Goal: Information Seeking & Learning: Learn about a topic

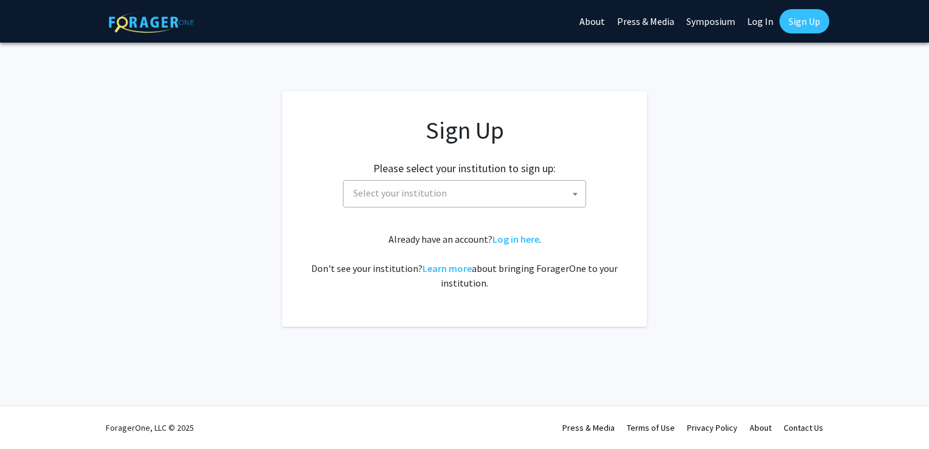
click at [484, 198] on span "Select your institution" at bounding box center [466, 193] width 237 height 25
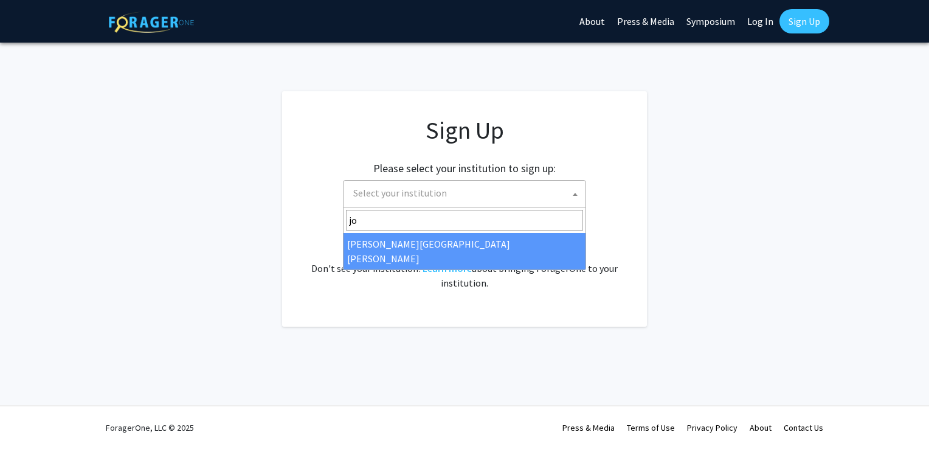
type input "jo"
select select "1"
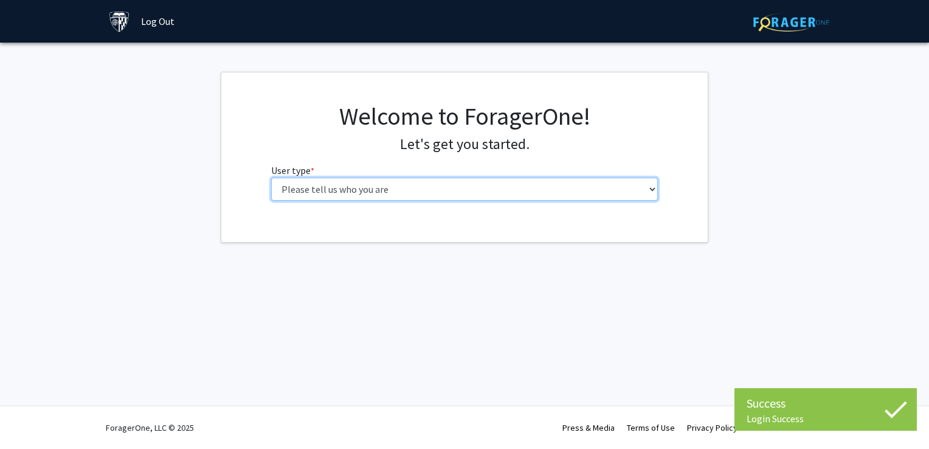
click at [426, 189] on select "Please tell us who you are Undergraduate Student Master's Student Doctoral Cand…" at bounding box center [464, 189] width 387 height 23
select select "2: masters"
click at [271, 178] on select "Please tell us who you are Undergraduate Student Master's Student Doctoral Cand…" at bounding box center [464, 189] width 387 height 23
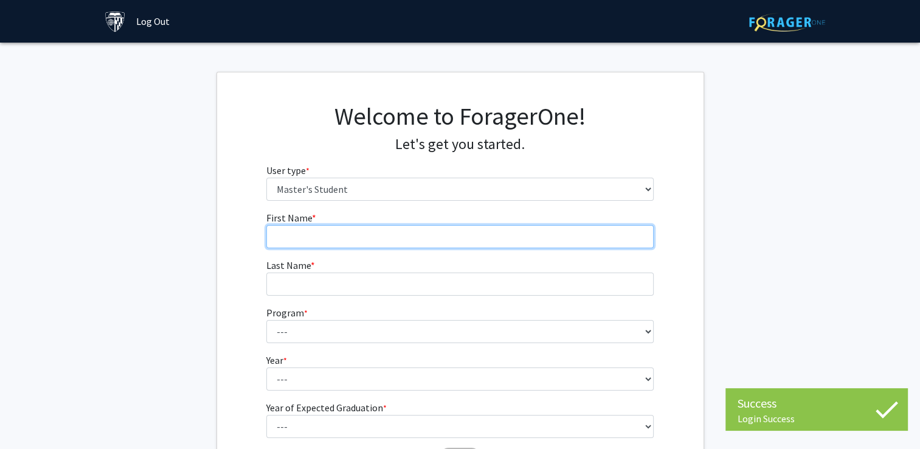
drag, startPoint x: 370, startPoint y: 201, endPoint x: 314, endPoint y: 231, distance: 63.7
click at [313, 230] on input "First Name * required" at bounding box center [459, 236] width 387 height 23
type input "Chase"
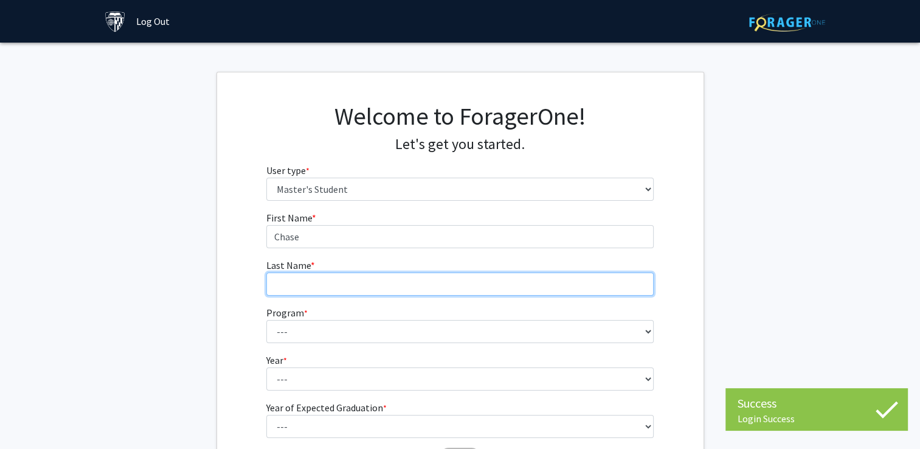
type input "Barley"
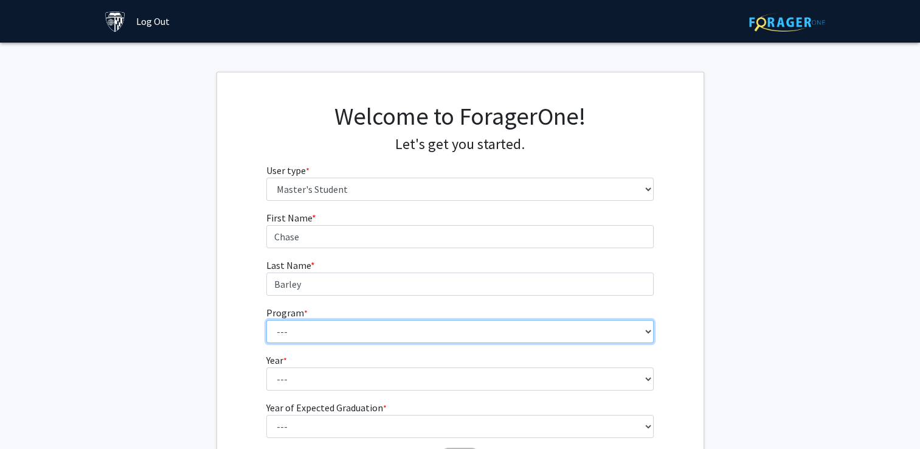
click at [311, 330] on select "--- Anatomy Education Applied and Computational Mathematics Applied Biomedical …" at bounding box center [459, 331] width 387 height 23
select select "109: 109"
click at [266, 320] on select "--- Anatomy Education Applied and Computational Mathematics Applied Biomedical …" at bounding box center [459, 331] width 387 height 23
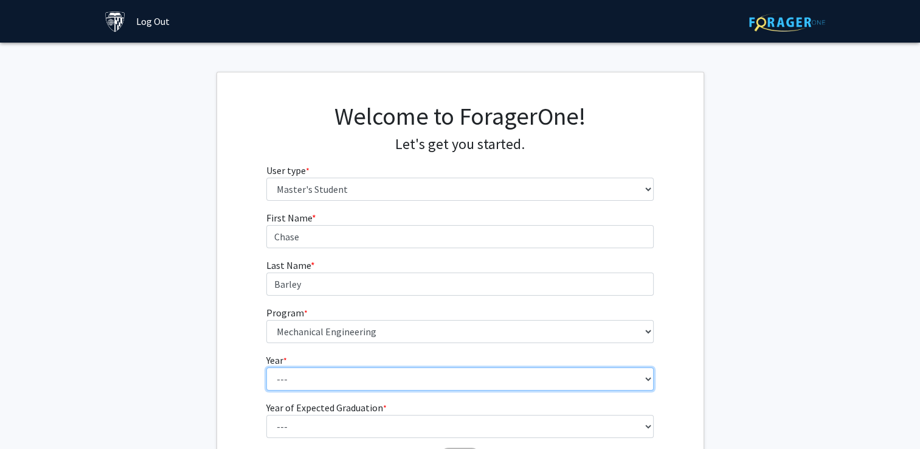
click at [288, 369] on select "--- First Year Second Year" at bounding box center [459, 378] width 387 height 23
select select "1: first_year"
click at [266, 367] on select "--- First Year Second Year" at bounding box center [459, 378] width 387 height 23
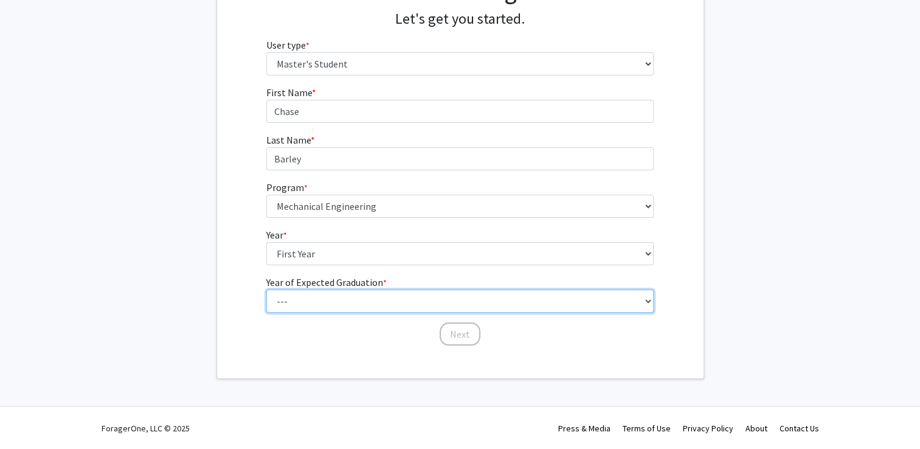
click at [289, 300] on select "--- 2025 2026 2027 2028 2029 2030 2031 2032 2033 2034" at bounding box center [459, 300] width 387 height 23
select select "3: 2027"
click at [266, 289] on select "--- 2025 2026 2027 2028 2029 2030 2031 2032 2033 2034" at bounding box center [459, 300] width 387 height 23
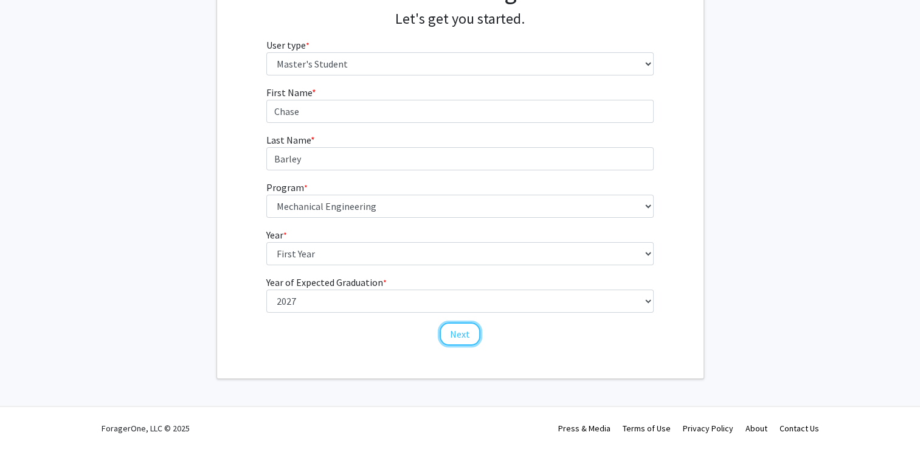
click at [451, 330] on button "Next" at bounding box center [460, 333] width 41 height 23
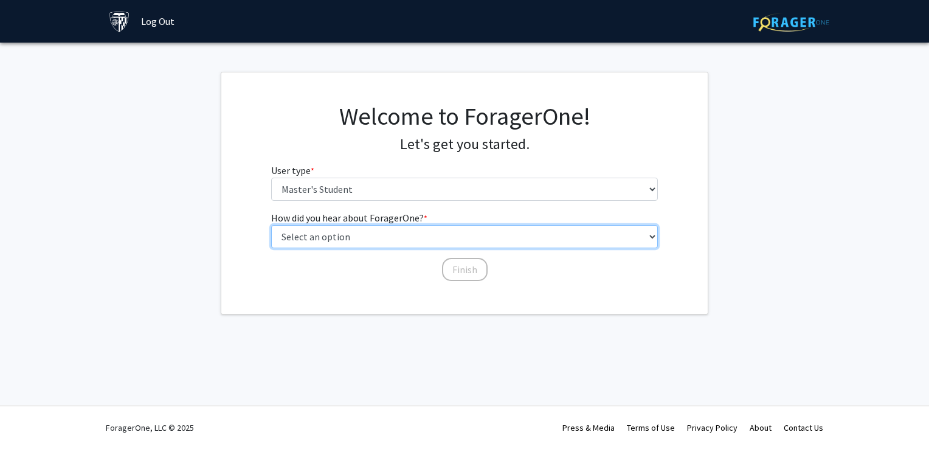
click at [356, 240] on select "Select an option Peer/student recommendation Faculty/staff recommendation Unive…" at bounding box center [464, 236] width 387 height 23
select select "3: university_website"
click at [271, 225] on select "Select an option Peer/student recommendation Faculty/staff recommendation Unive…" at bounding box center [464, 236] width 387 height 23
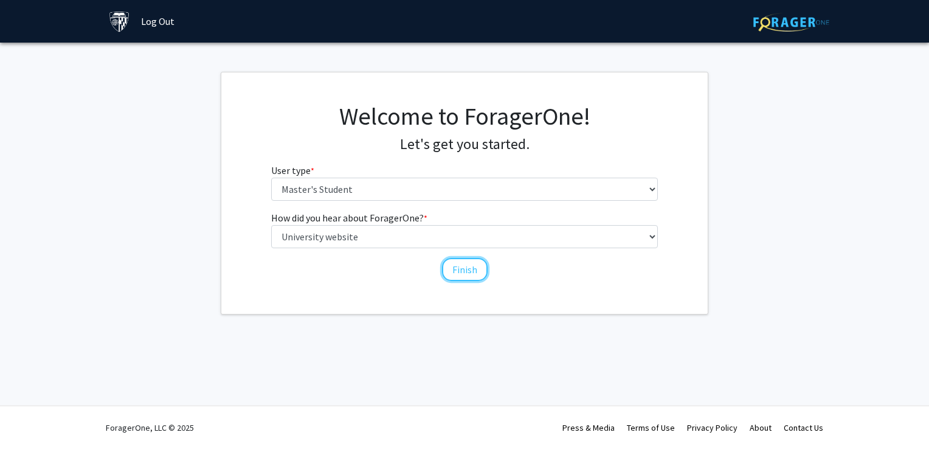
click at [470, 271] on button "Finish" at bounding box center [465, 269] width 46 height 23
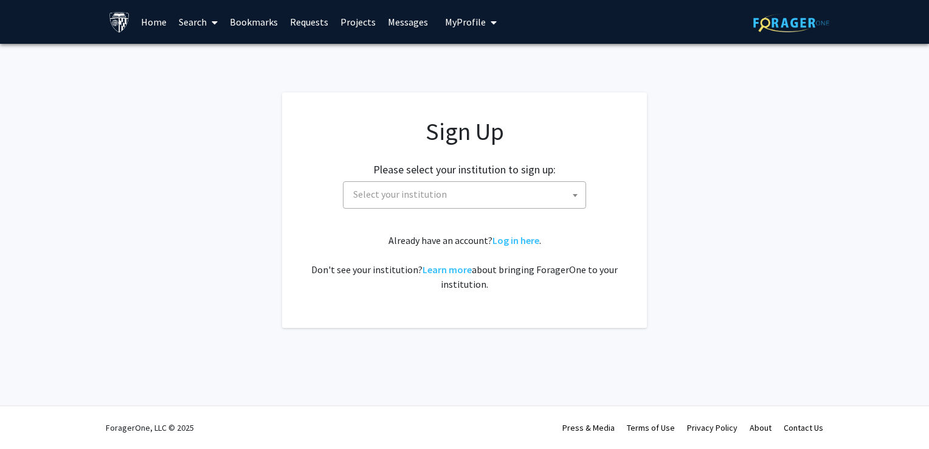
click at [514, 241] on link "Log in here" at bounding box center [516, 240] width 47 height 12
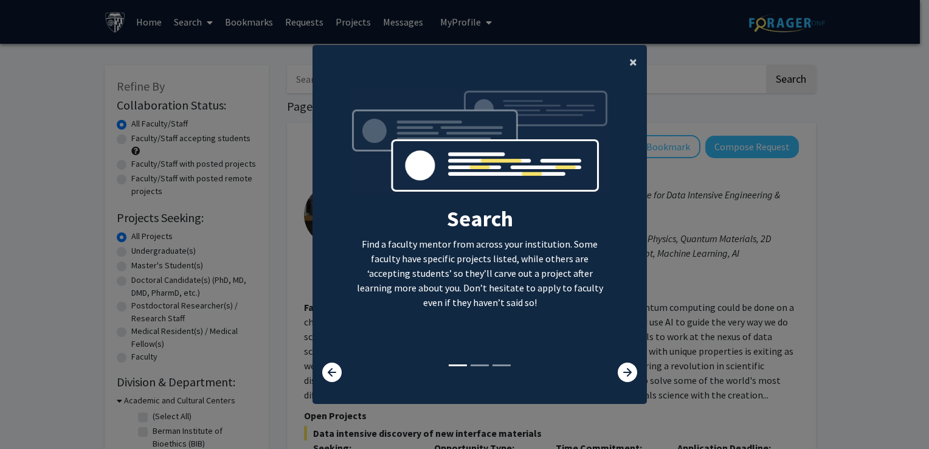
click at [633, 62] on button "×" at bounding box center [633, 62] width 27 height 34
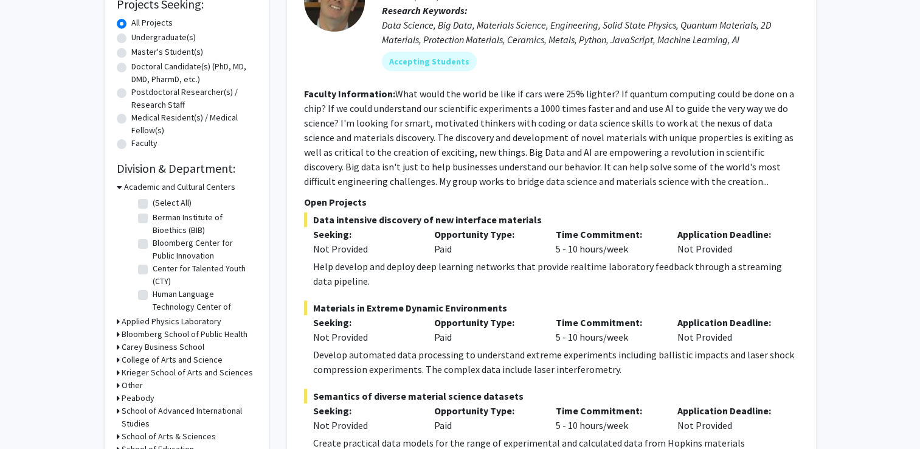
click at [117, 185] on icon at bounding box center [119, 187] width 5 height 13
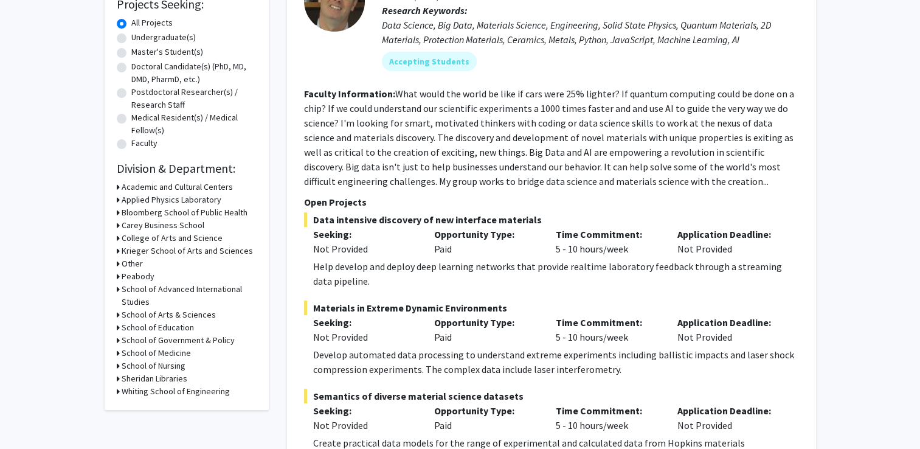
click at [117, 201] on icon at bounding box center [118, 199] width 3 height 13
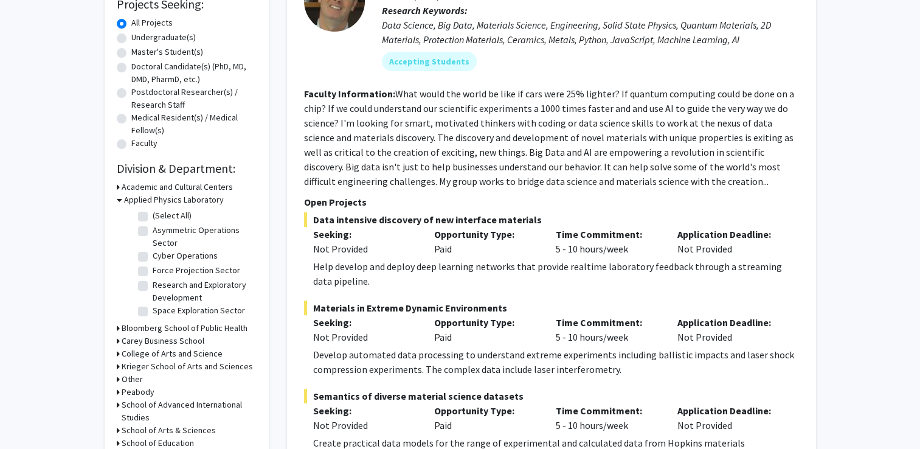
click at [153, 212] on label "(Select All)" at bounding box center [172, 215] width 39 height 13
click at [153, 212] on input "(Select All)" at bounding box center [157, 213] width 8 height 8
checkbox input "true"
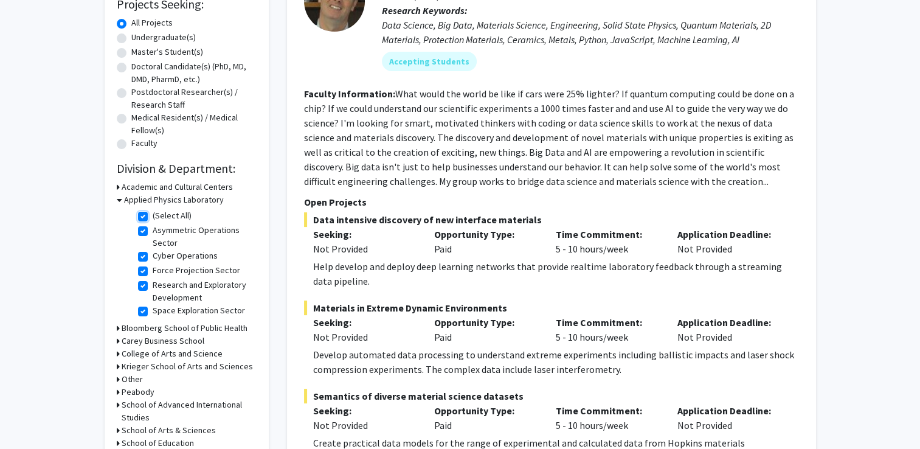
checkbox input "true"
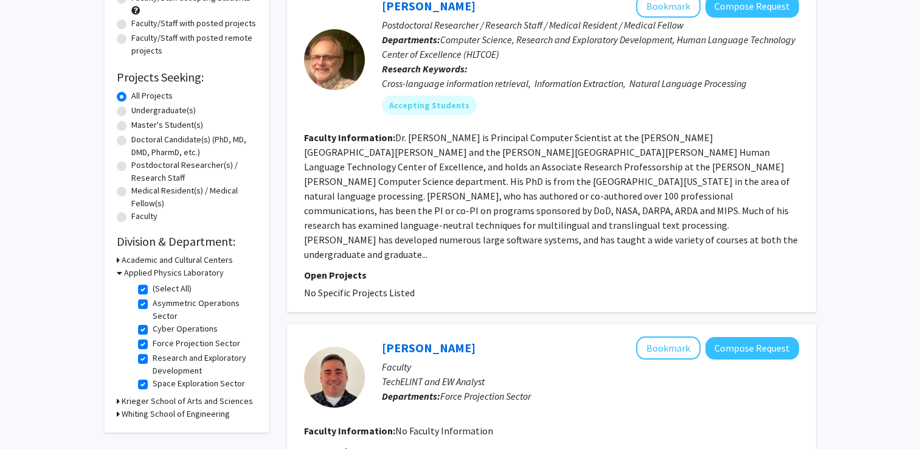
scroll to position [195, 0]
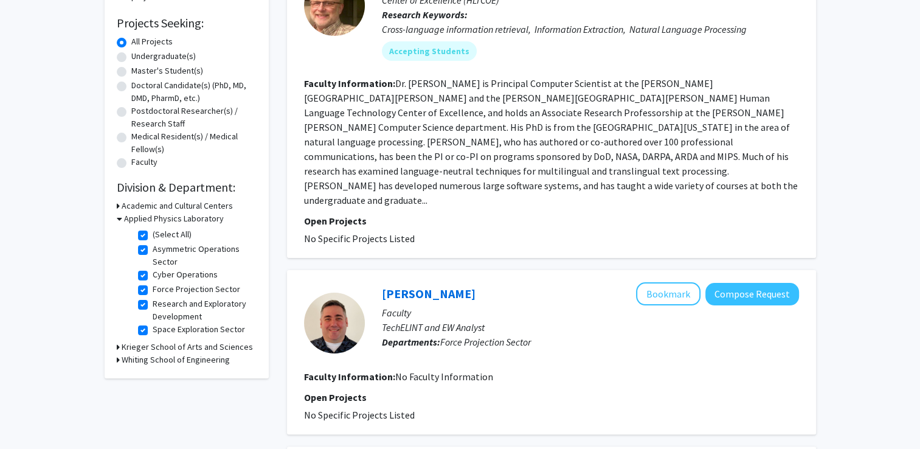
click at [121, 218] on icon at bounding box center [119, 218] width 5 height 13
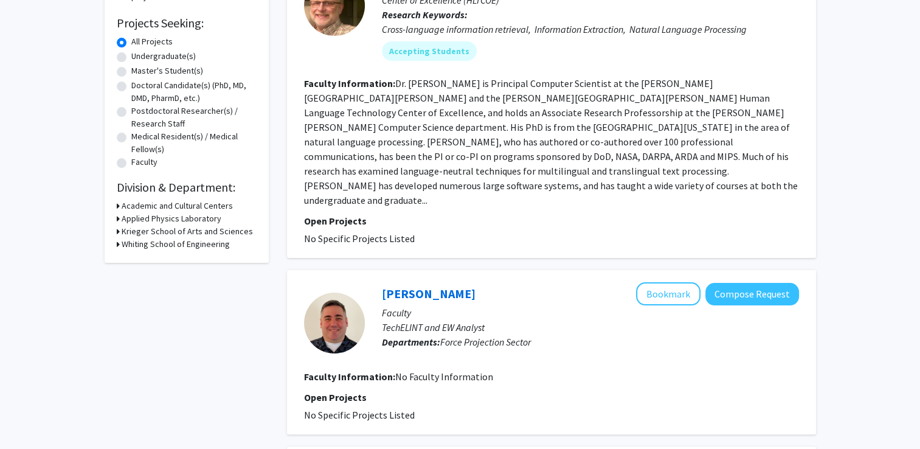
click at [117, 244] on icon at bounding box center [118, 244] width 3 height 13
click at [153, 342] on label "Mechanical Engineering" at bounding box center [195, 340] width 85 height 13
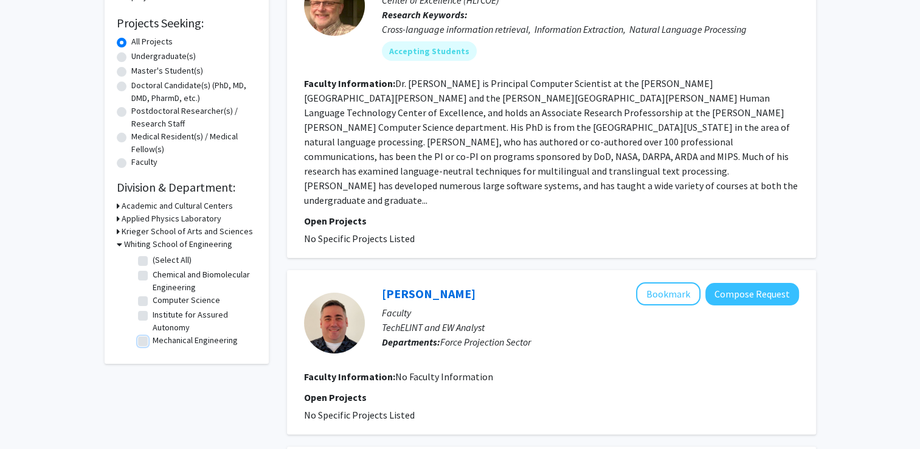
click at [153, 342] on input "Mechanical Engineering" at bounding box center [157, 338] width 8 height 8
checkbox input "true"
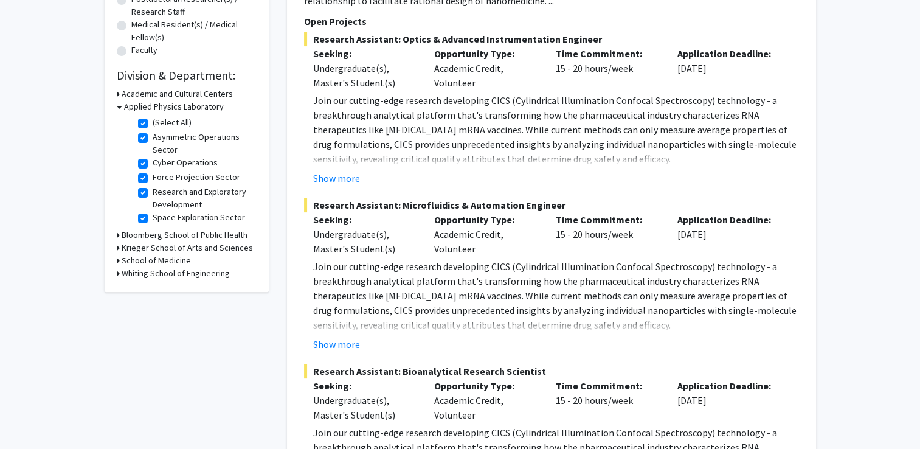
scroll to position [306, 0]
click at [127, 271] on h3 "Whiting School of Engineering" at bounding box center [176, 274] width 108 height 13
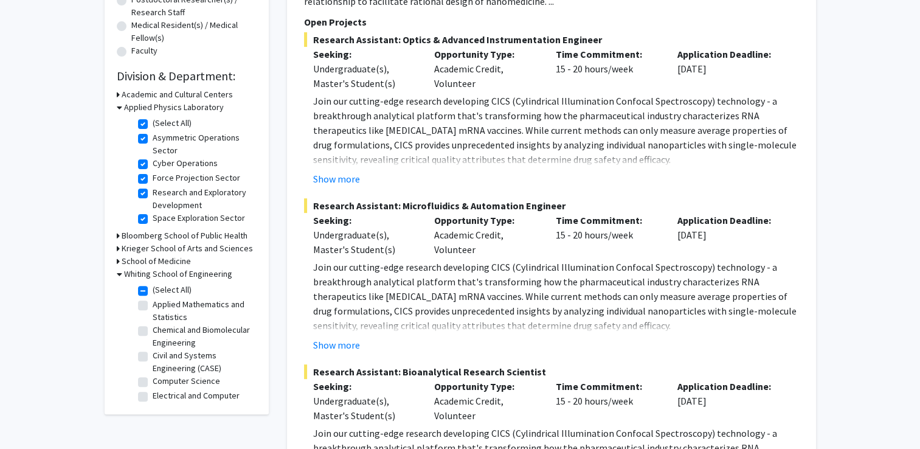
click at [153, 290] on label "(Select All)" at bounding box center [172, 289] width 39 height 13
click at [153, 290] on input "(Select All)" at bounding box center [157, 287] width 8 height 8
checkbox input "false"
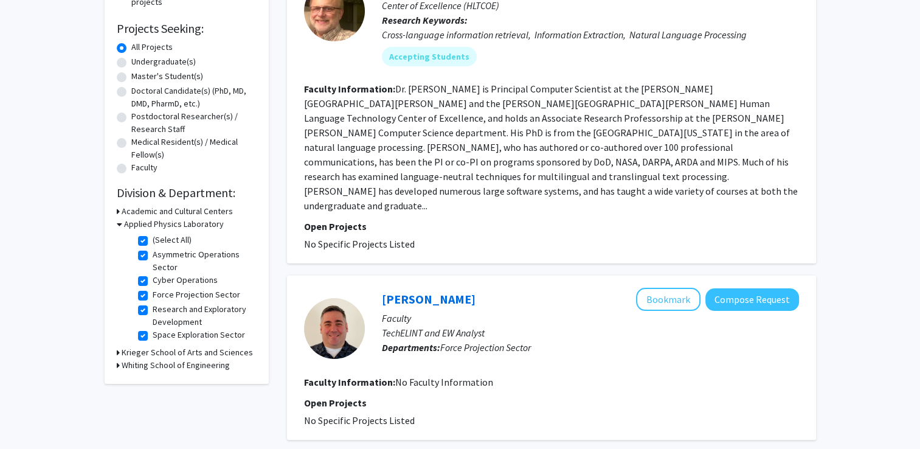
scroll to position [197, 0]
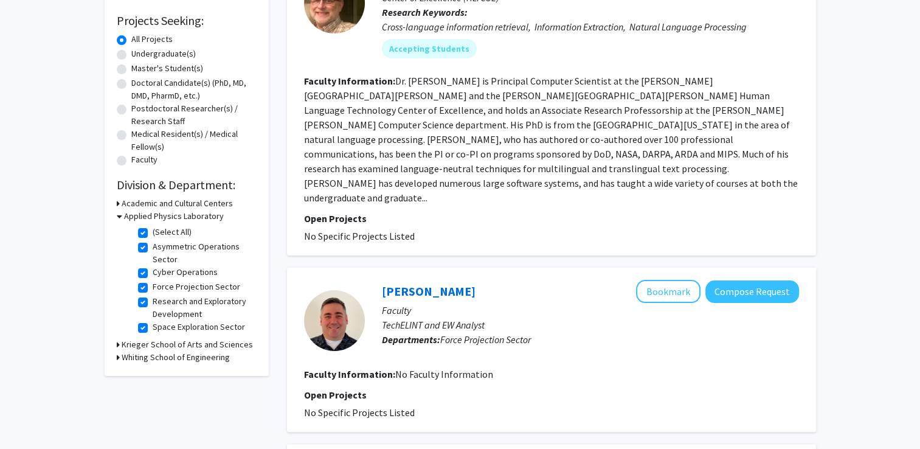
click at [124, 361] on h3 "Whiting School of Engineering" at bounding box center [176, 357] width 108 height 13
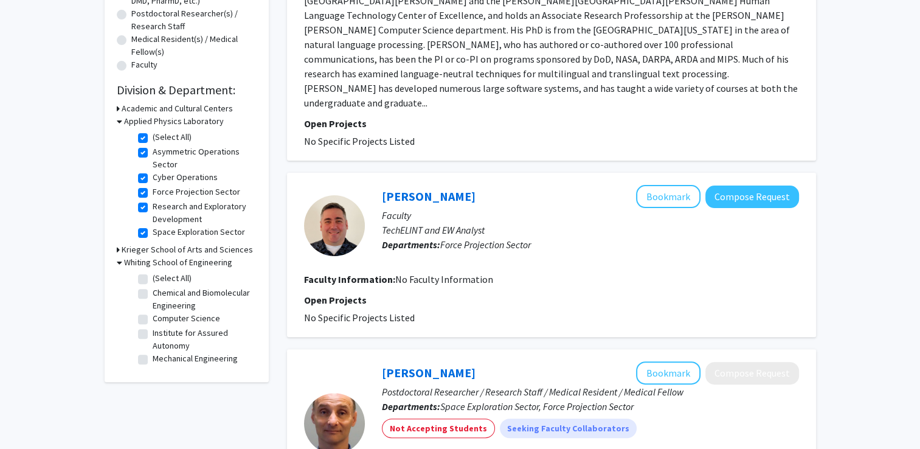
scroll to position [292, 0]
click at [153, 359] on label "Mechanical Engineering" at bounding box center [195, 358] width 85 height 13
click at [153, 359] on input "Mechanical Engineering" at bounding box center [157, 356] width 8 height 8
checkbox input "true"
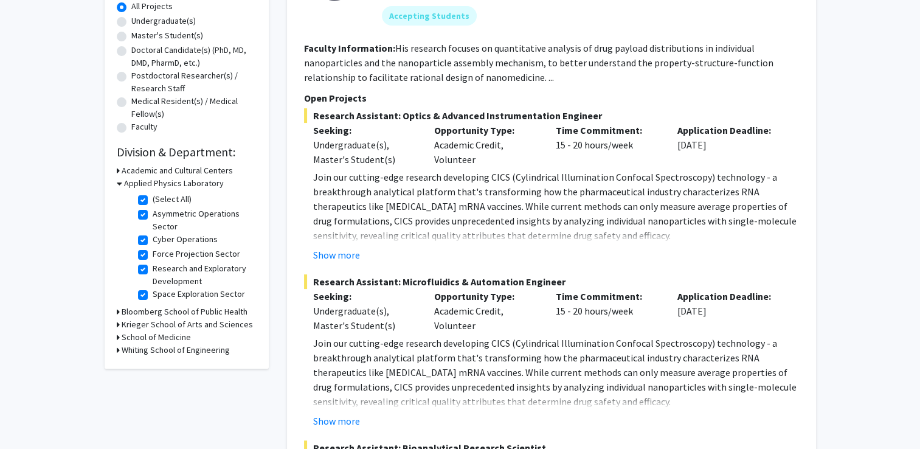
scroll to position [252, 0]
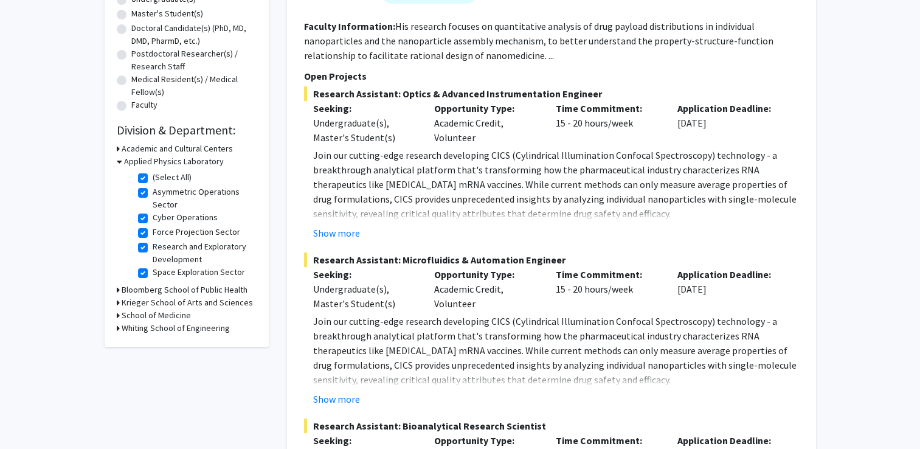
click at [139, 327] on h3 "Whiting School of Engineering" at bounding box center [176, 328] width 108 height 13
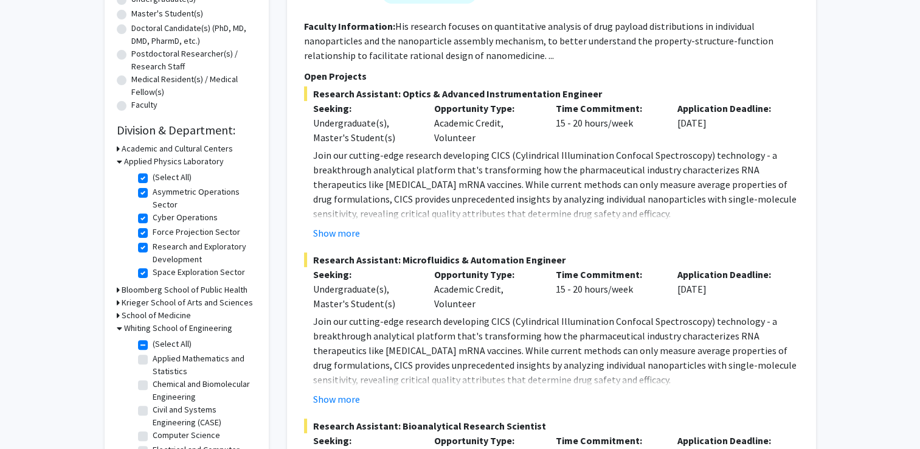
click at [124, 325] on h3 "Whiting School of Engineering" at bounding box center [178, 328] width 108 height 13
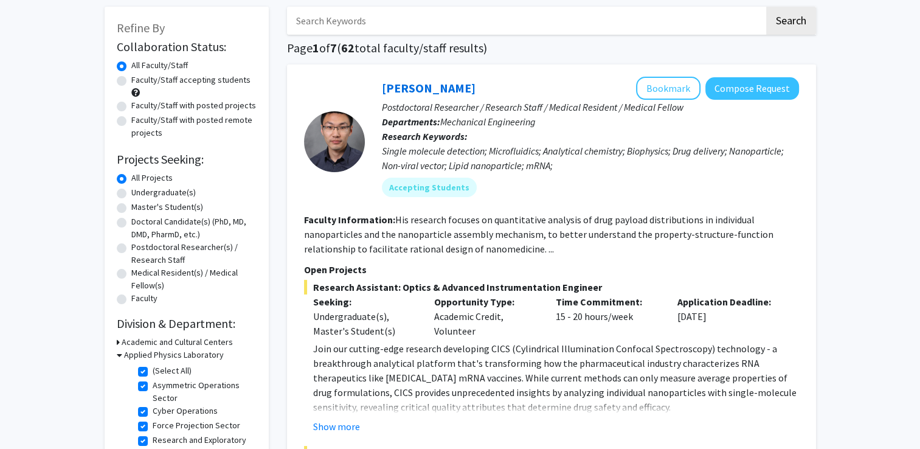
scroll to position [101, 0]
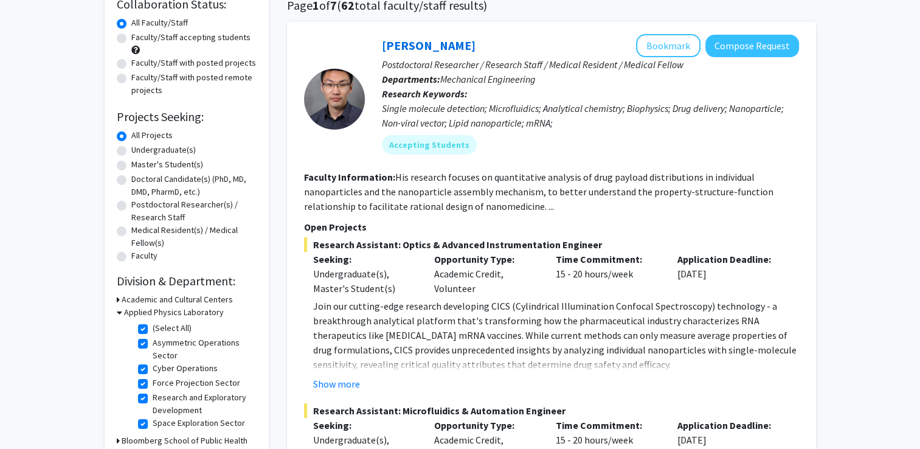
click at [127, 296] on h3 "Academic and Cultural Centers" at bounding box center [177, 299] width 111 height 13
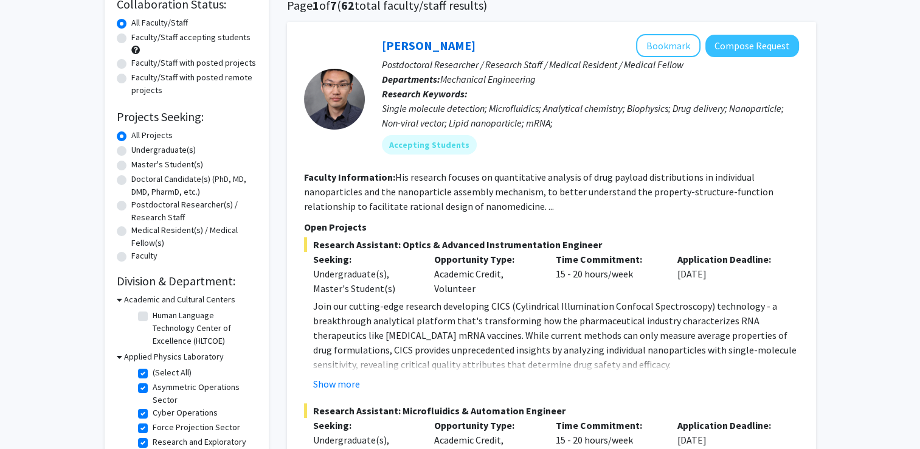
click at [127, 296] on h3 "Academic and Cultural Centers" at bounding box center [179, 299] width 111 height 13
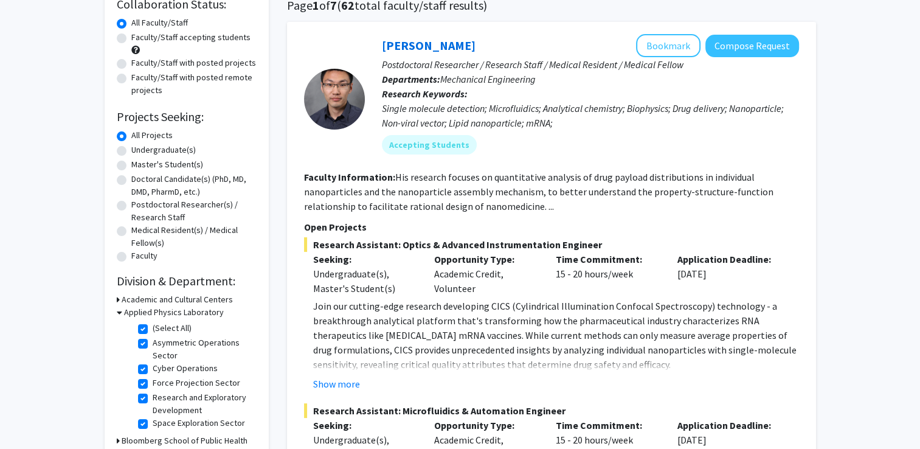
click at [153, 328] on label "(Select All)" at bounding box center [172, 328] width 39 height 13
click at [153, 328] on input "(Select All)" at bounding box center [157, 326] width 8 height 8
checkbox input "false"
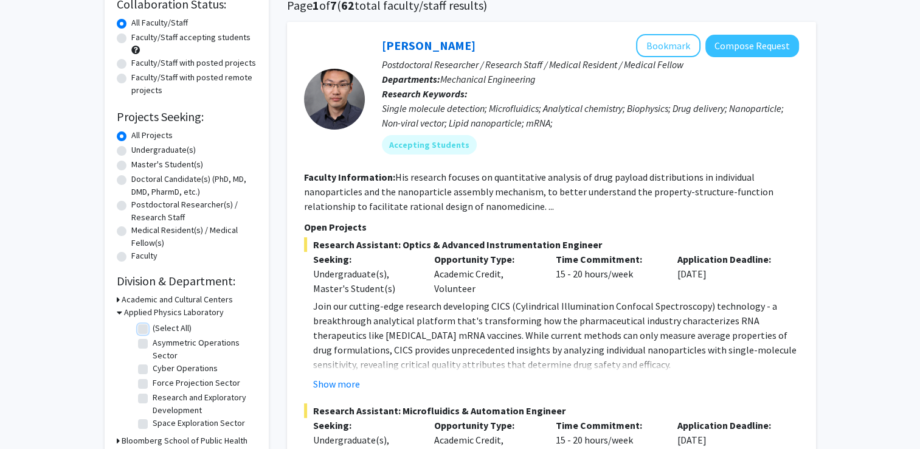
checkbox input "false"
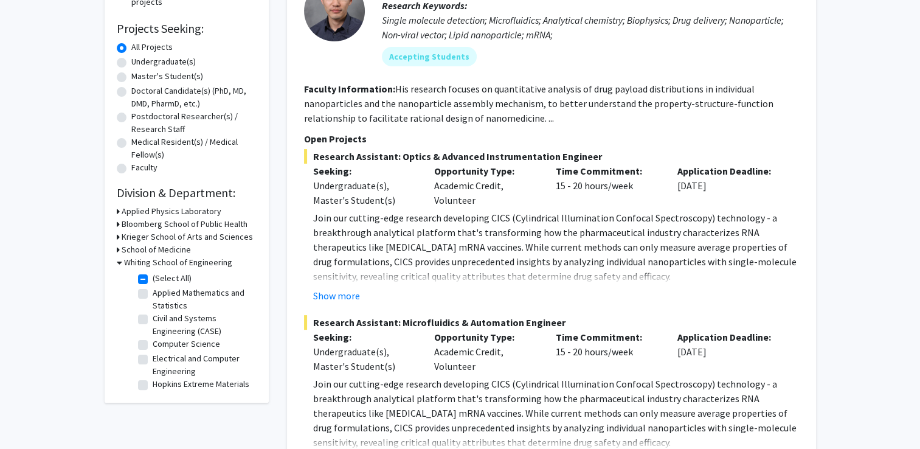
scroll to position [192, 0]
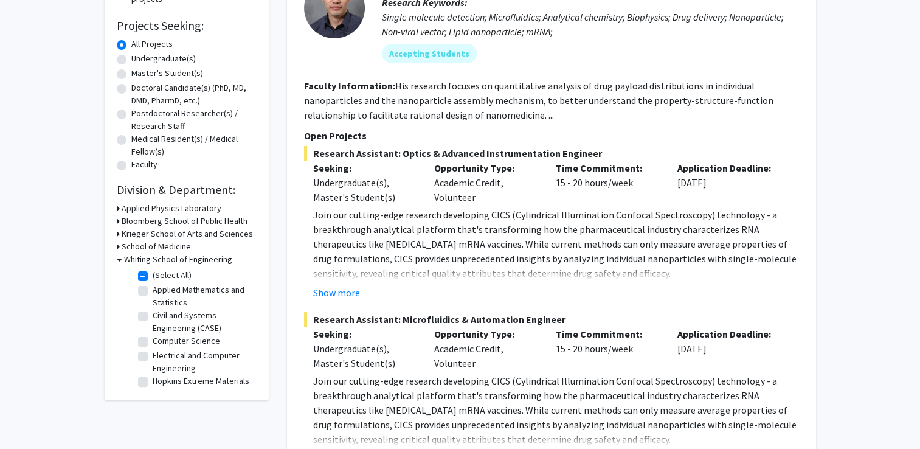
click at [153, 272] on label "(Select All)" at bounding box center [172, 275] width 39 height 13
click at [153, 272] on input "(Select All)" at bounding box center [157, 273] width 8 height 8
checkbox input "false"
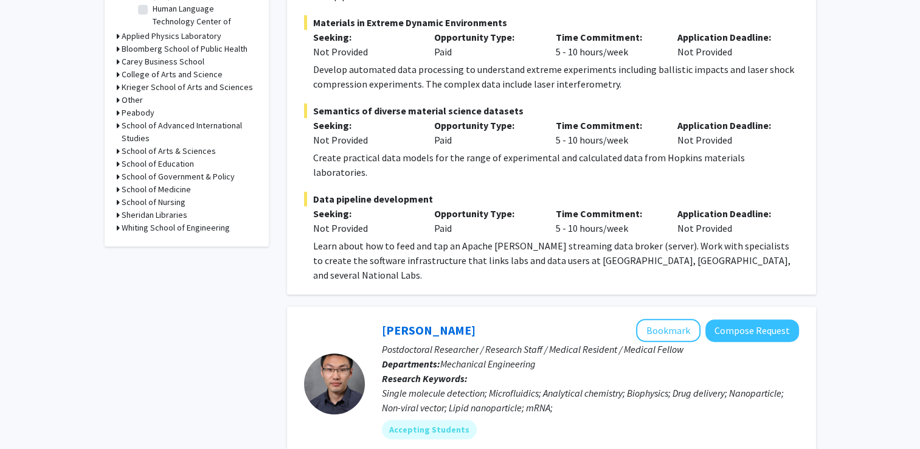
scroll to position [499, 0]
click at [139, 229] on h3 "Whiting School of Engineering" at bounding box center [176, 227] width 108 height 13
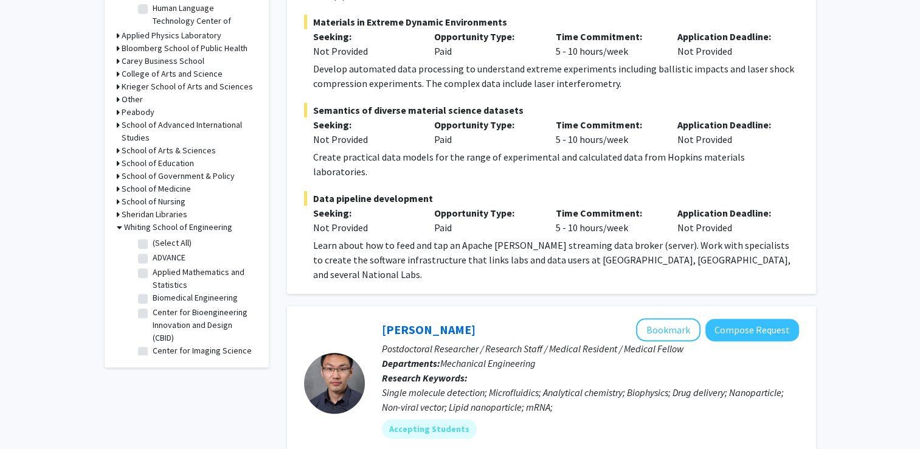
click at [153, 244] on label "(Select All)" at bounding box center [172, 243] width 39 height 13
click at [153, 244] on input "(Select All)" at bounding box center [157, 241] width 8 height 8
checkbox input "true"
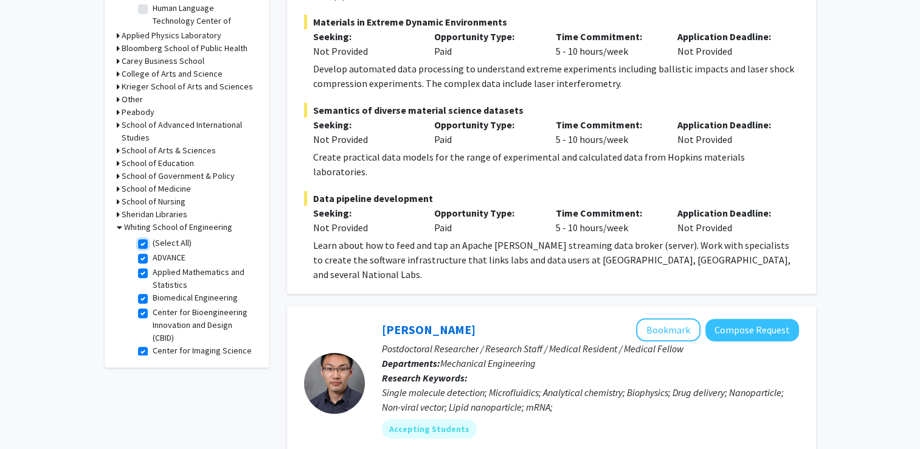
checkbox input "true"
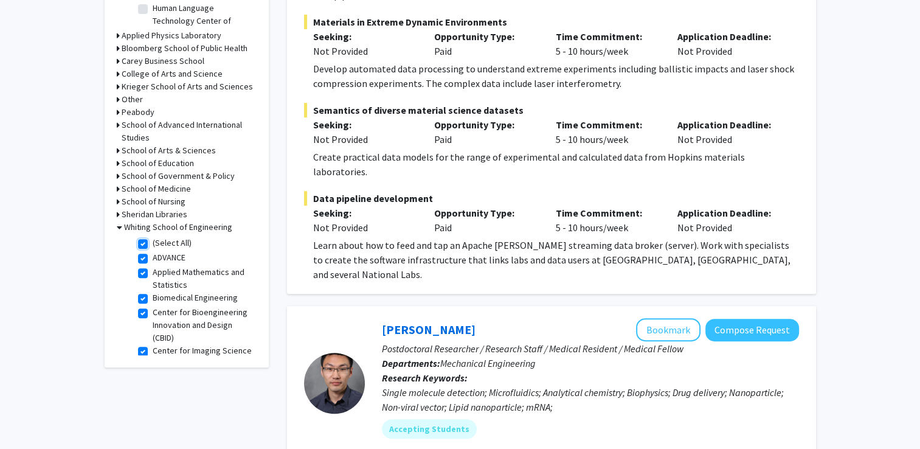
checkbox input "true"
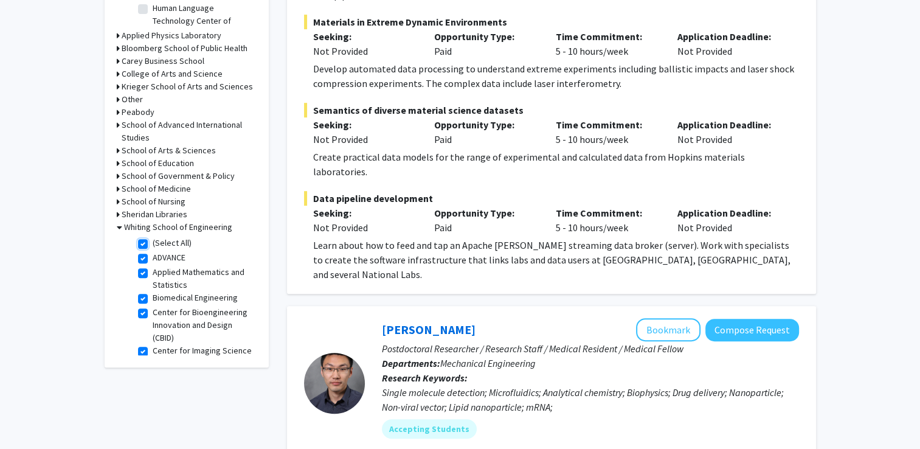
checkbox input "true"
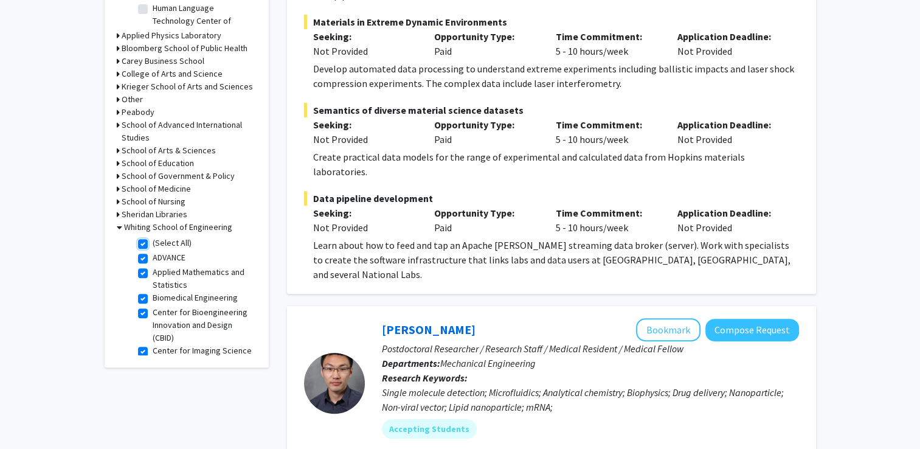
checkbox input "true"
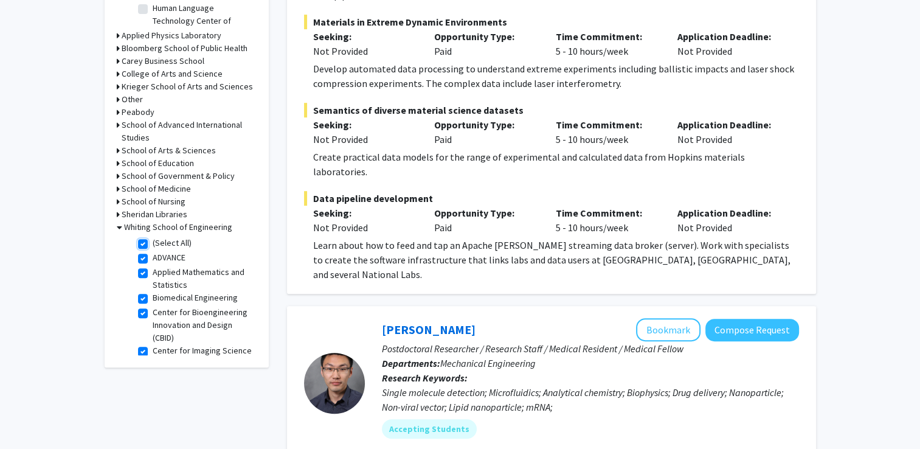
checkbox input "true"
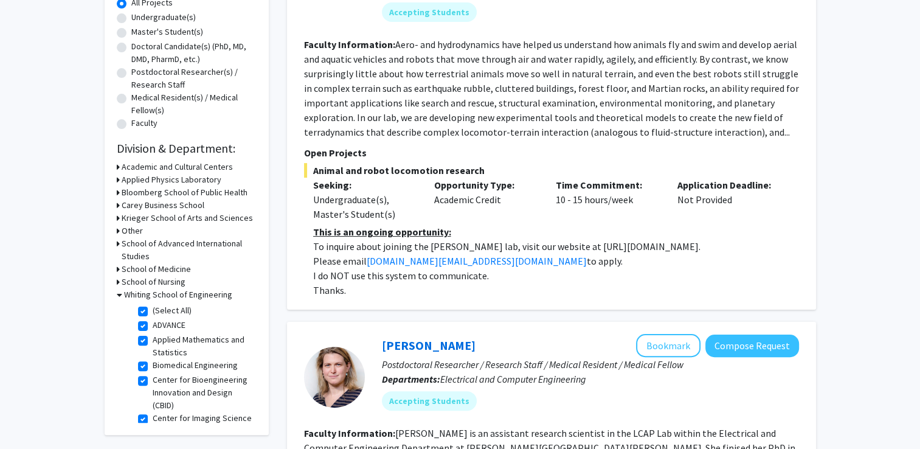
scroll to position [316, 0]
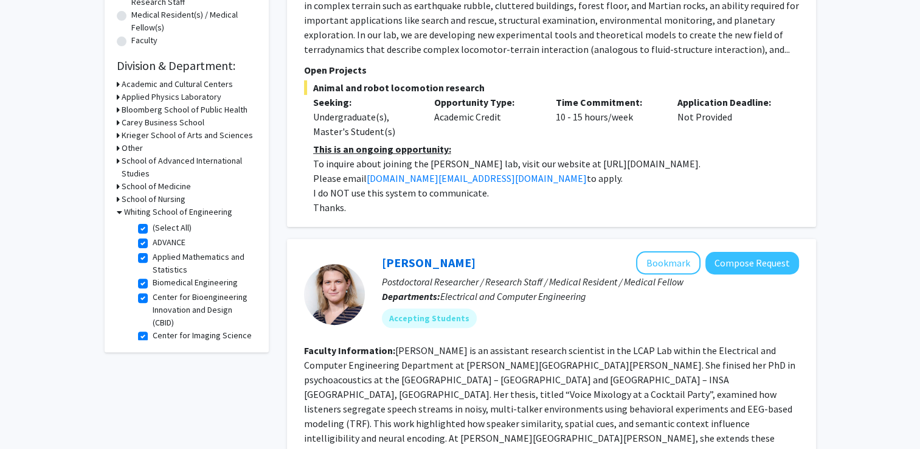
click at [148, 98] on h3 "Applied Physics Laboratory" at bounding box center [172, 97] width 100 height 13
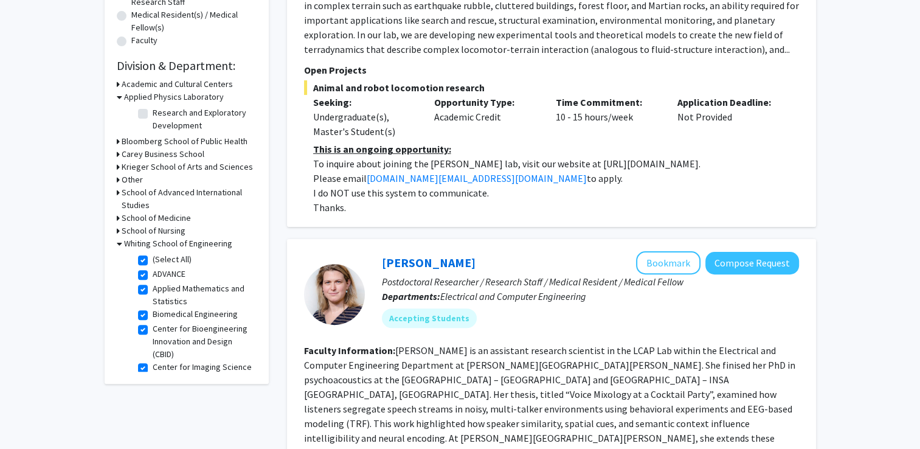
click at [153, 113] on label "Research and Exploratory Development" at bounding box center [203, 119] width 101 height 26
click at [153, 113] on input "Research and Exploratory Development" at bounding box center [157, 110] width 8 height 8
checkbox input "true"
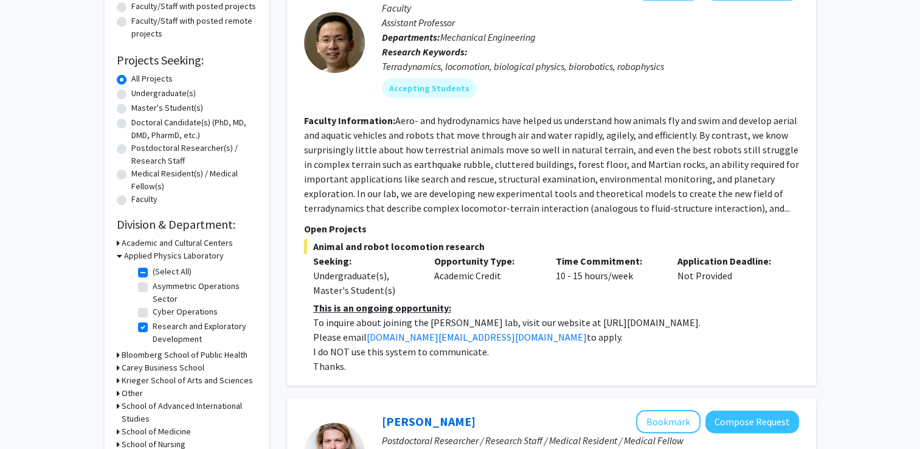
scroll to position [193, 0]
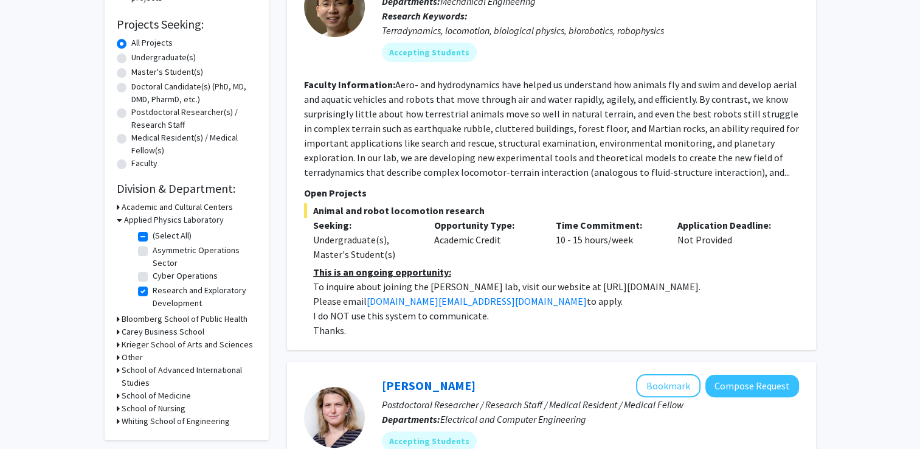
click at [153, 252] on label "Asymmetric Operations Sector" at bounding box center [203, 257] width 101 height 26
click at [153, 252] on input "Asymmetric Operations Sector" at bounding box center [157, 248] width 8 height 8
checkbox input "true"
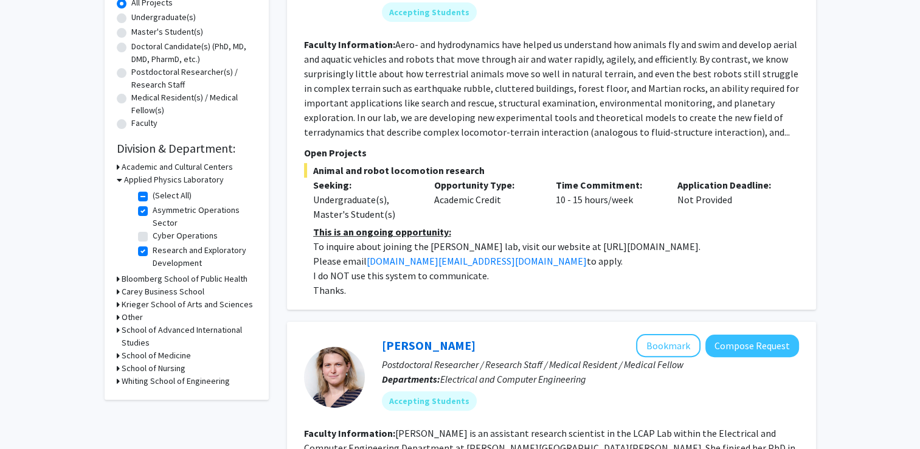
scroll to position [236, 0]
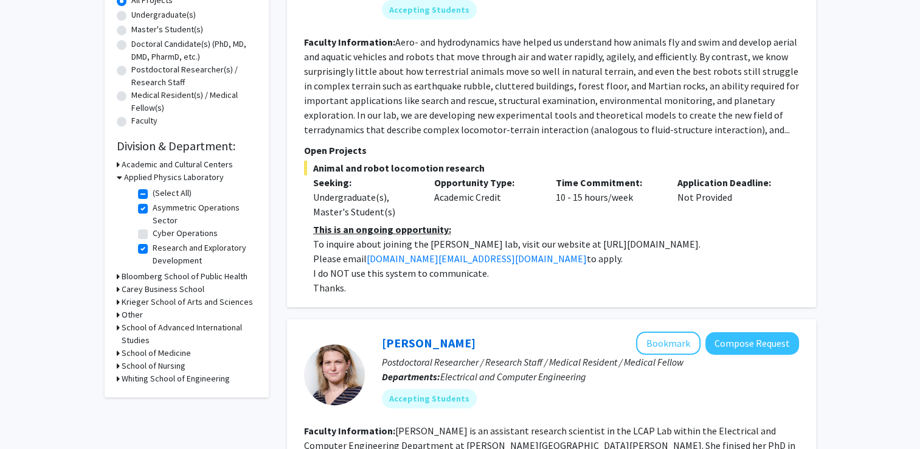
click at [153, 232] on label "Cyber Operations" at bounding box center [185, 233] width 65 height 13
click at [153, 232] on input "Cyber Operations" at bounding box center [157, 231] width 8 height 8
checkbox input "true"
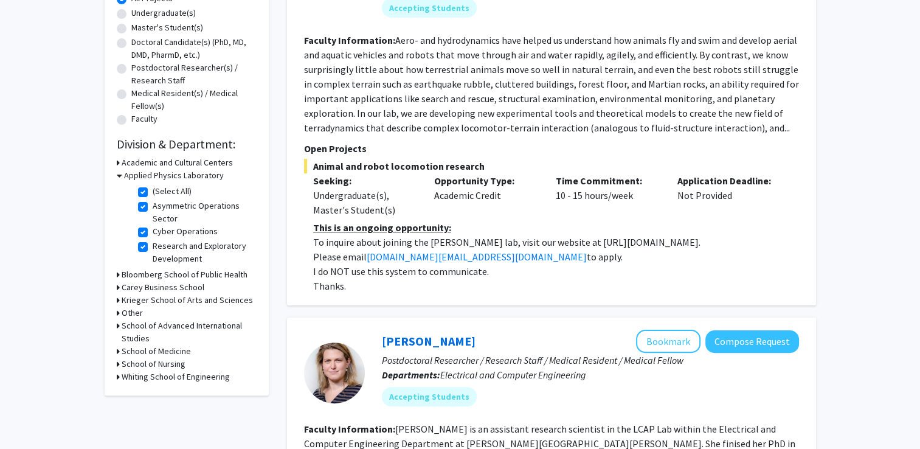
scroll to position [238, 0]
click at [148, 375] on h3 "Whiting School of Engineering" at bounding box center [176, 376] width 108 height 13
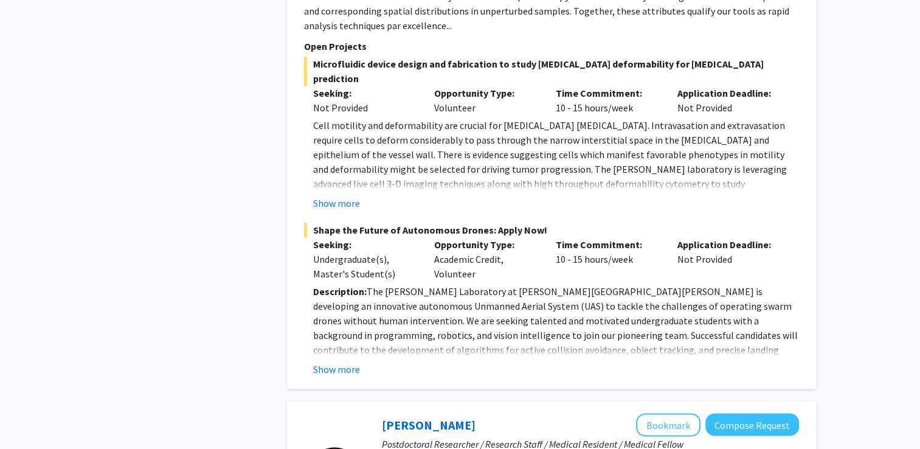
scroll to position [1904, 0]
click at [338, 361] on button "Show more" at bounding box center [336, 368] width 47 height 15
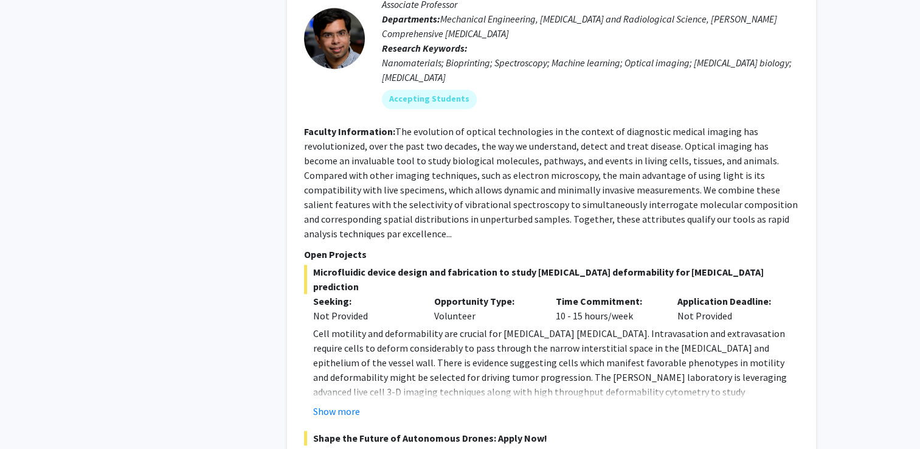
scroll to position [1484, 0]
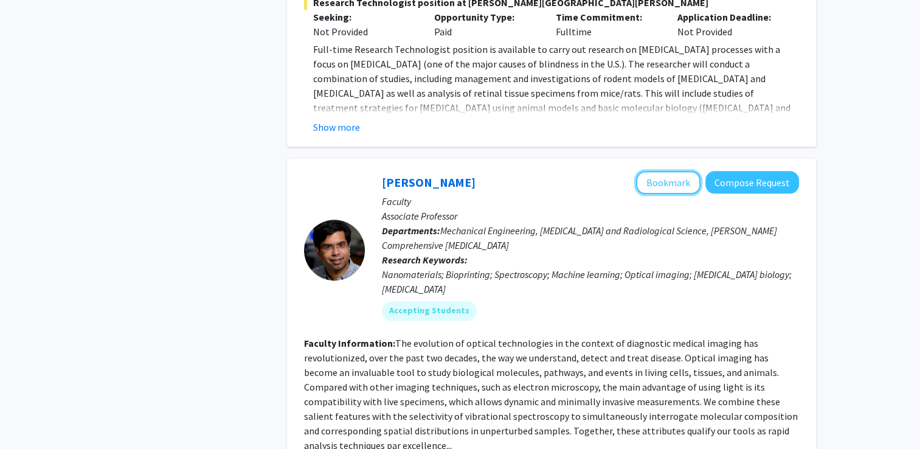
click at [669, 171] on button "Bookmark" at bounding box center [668, 182] width 64 height 23
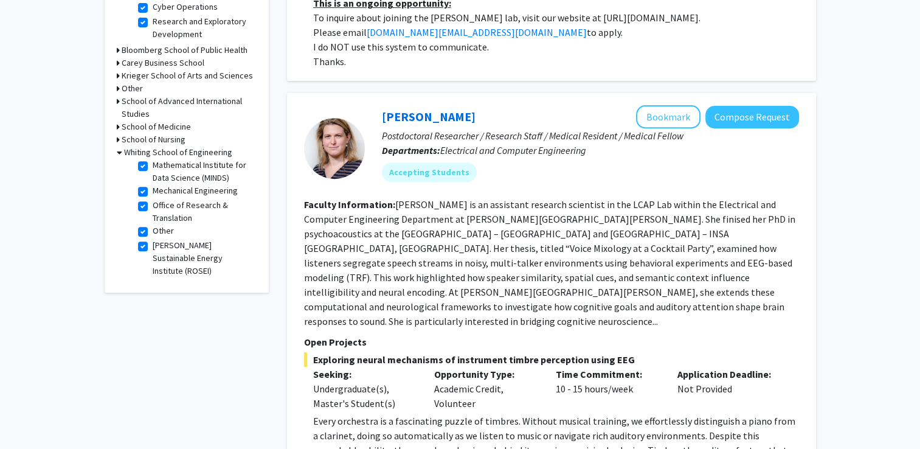
scroll to position [462, 0]
click at [153, 246] on label "[PERSON_NAME] Sustainable Energy Institute (ROSEI)" at bounding box center [203, 258] width 101 height 38
click at [153, 246] on input "[PERSON_NAME] Sustainable Energy Institute (ROSEI)" at bounding box center [157, 243] width 8 height 8
checkbox input "false"
checkbox input "true"
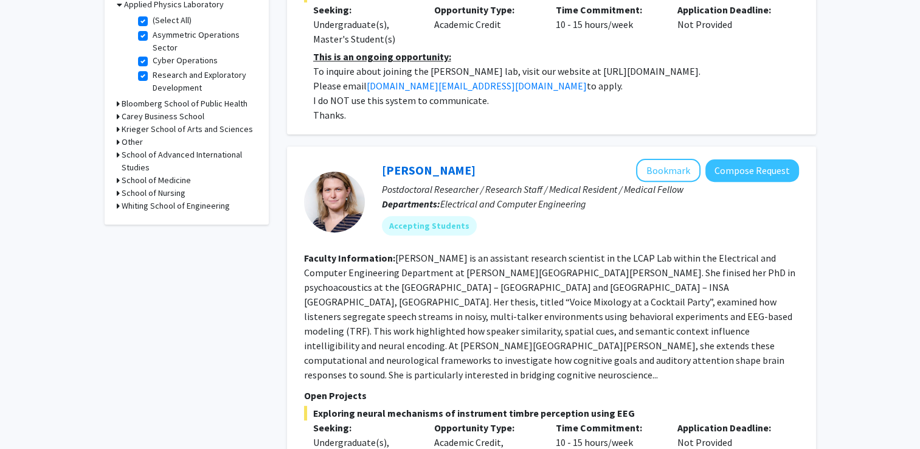
scroll to position [410, 0]
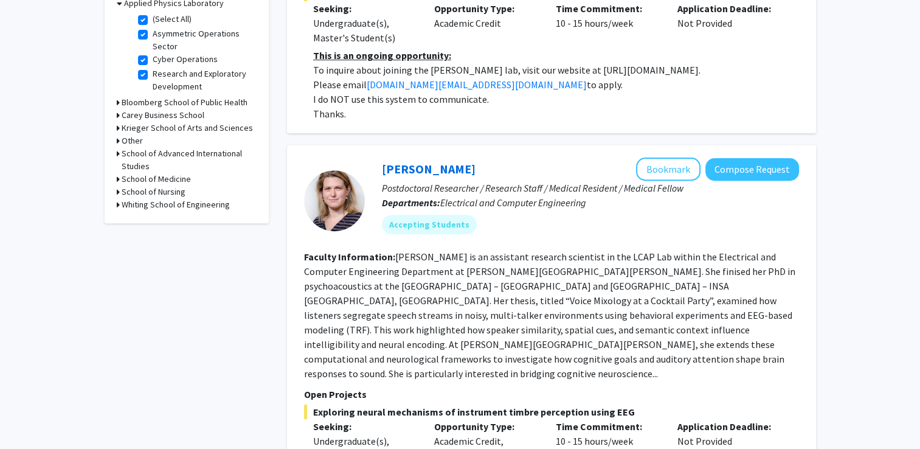
click at [140, 203] on h3 "Whiting School of Engineering" at bounding box center [176, 204] width 108 height 13
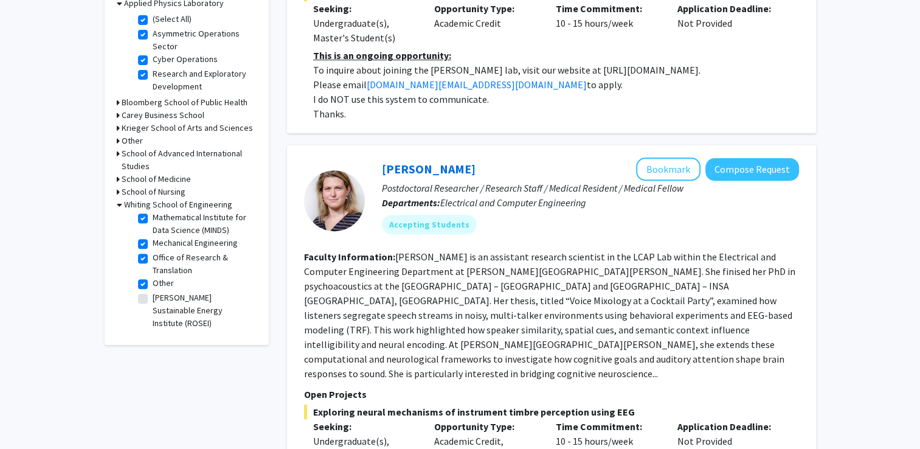
scroll to position [611, 0]
click at [153, 285] on label "Other" at bounding box center [163, 283] width 21 height 13
click at [153, 285] on input "Other" at bounding box center [157, 281] width 8 height 8
checkbox input "false"
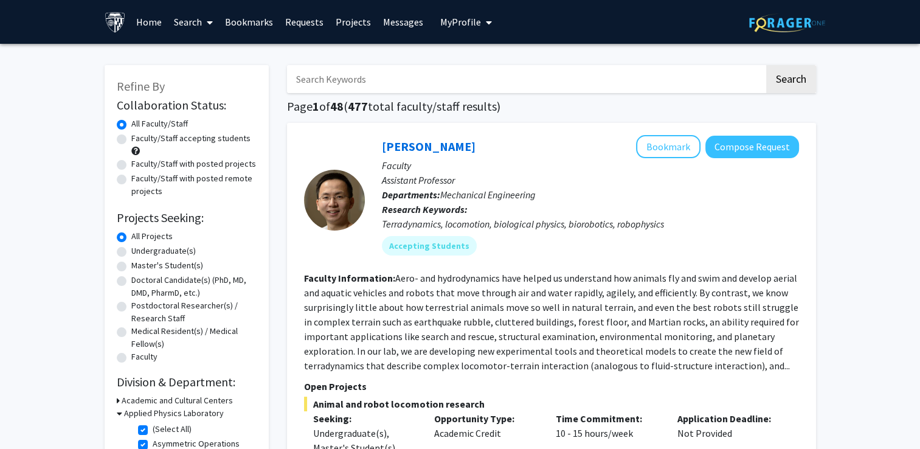
click at [153, 431] on label "(Select All)" at bounding box center [172, 429] width 39 height 13
click at [153, 431] on input "(Select All)" at bounding box center [157, 427] width 8 height 8
checkbox input "false"
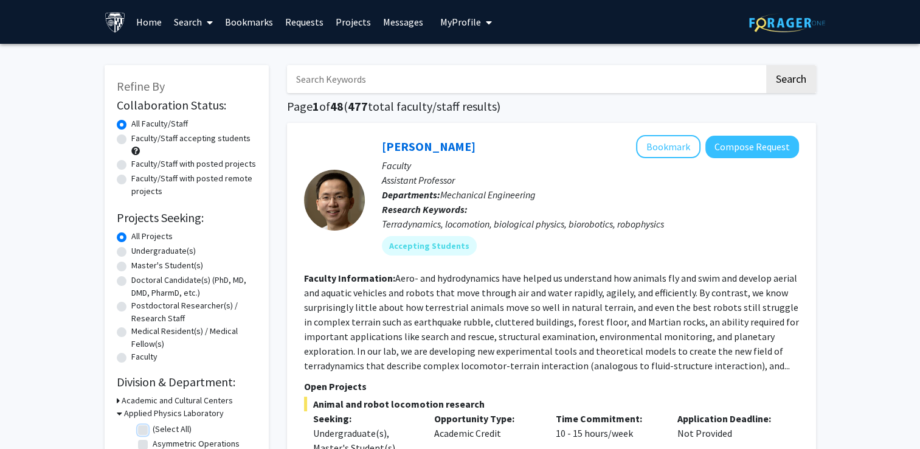
checkbox input "false"
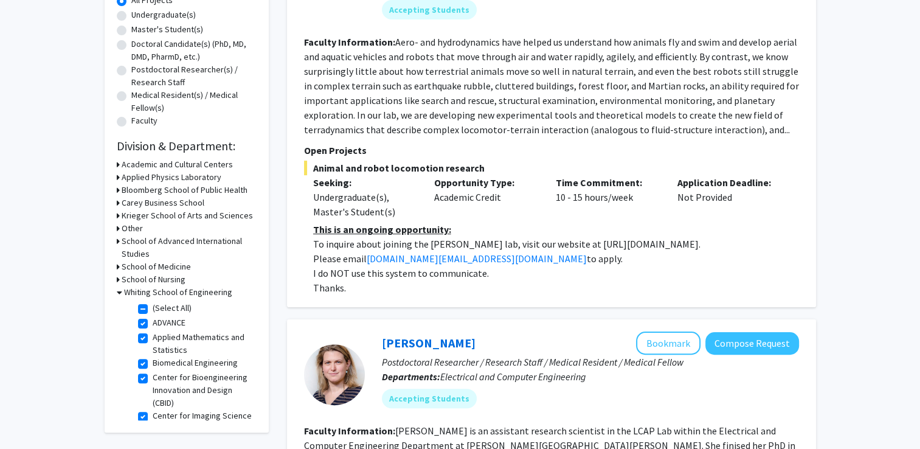
scroll to position [240, 0]
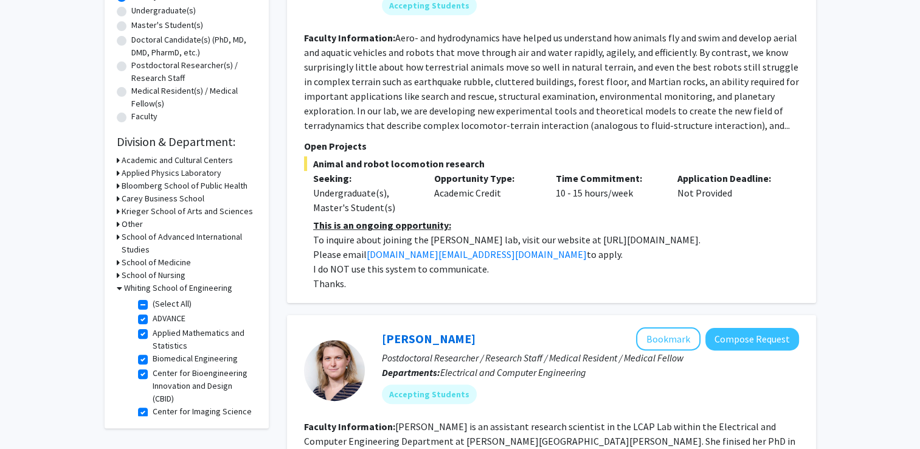
click at [153, 305] on label "(Select All)" at bounding box center [172, 303] width 39 height 13
click at [153, 305] on input "(Select All)" at bounding box center [157, 301] width 8 height 8
checkbox input "false"
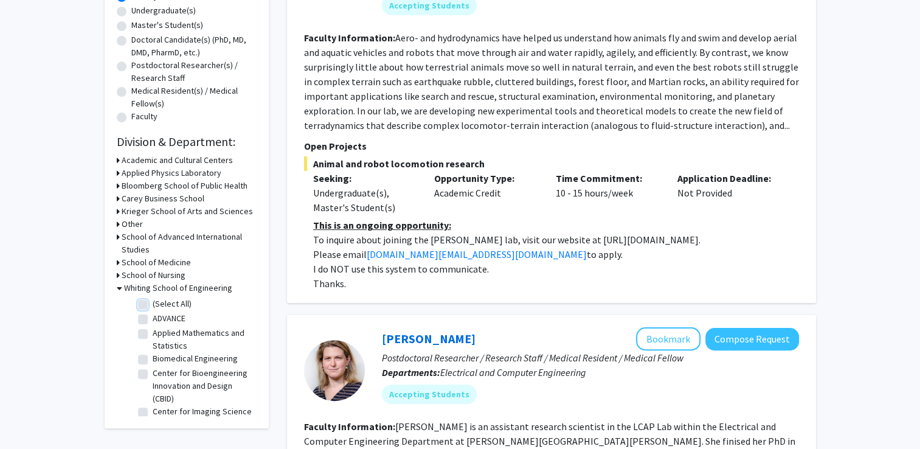
checkbox input "false"
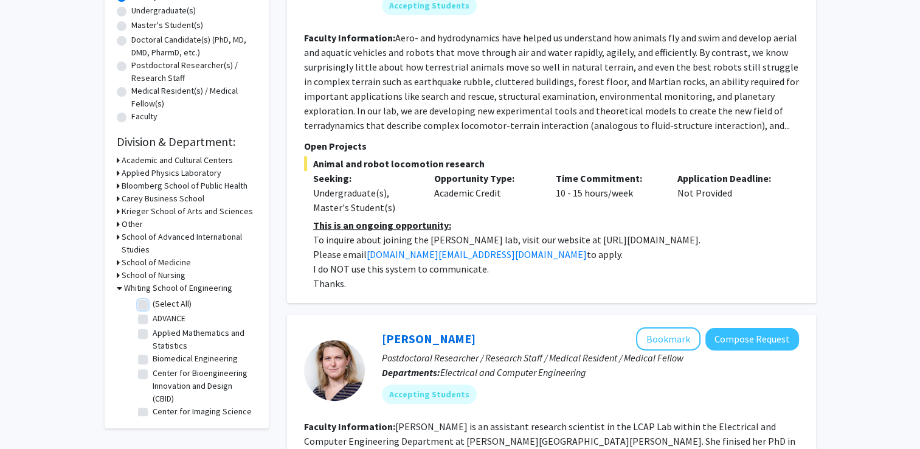
checkbox input "false"
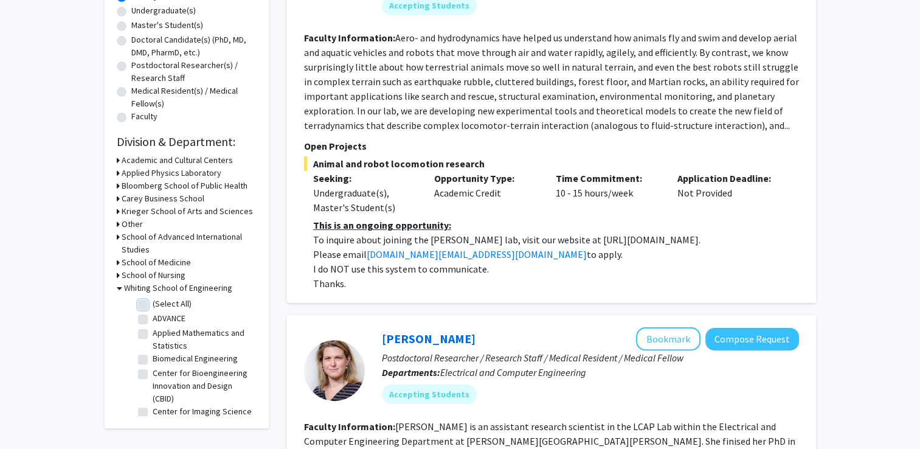
checkbox input "false"
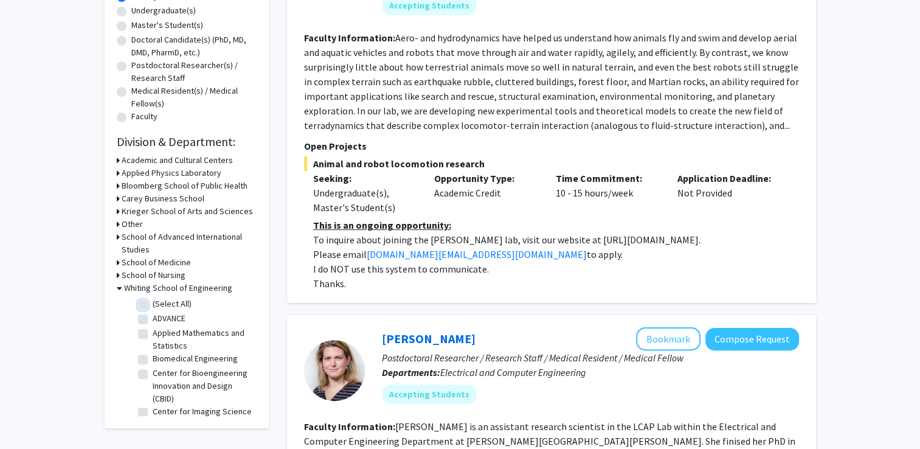
checkbox input "false"
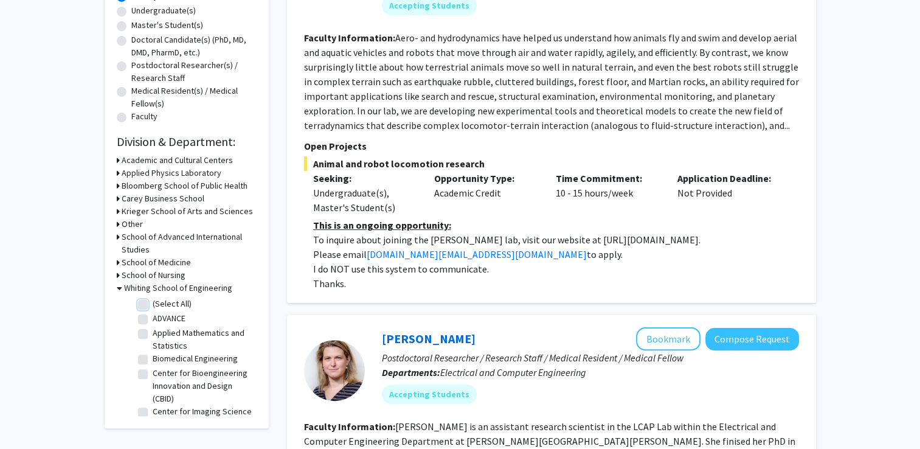
checkbox input "false"
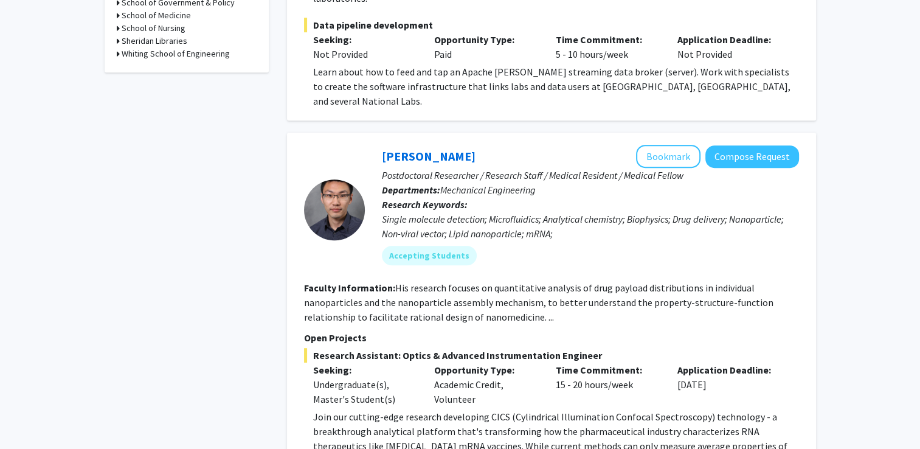
scroll to position [676, 0]
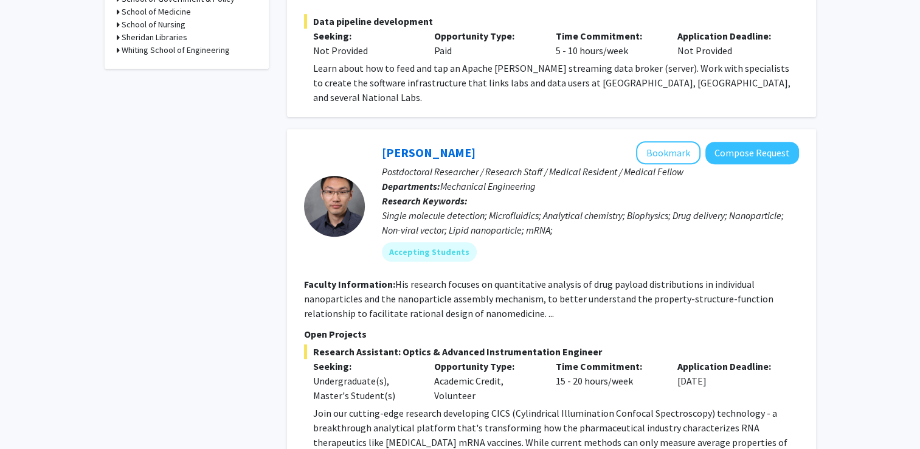
click at [162, 49] on h3 "Whiting School of Engineering" at bounding box center [176, 50] width 108 height 13
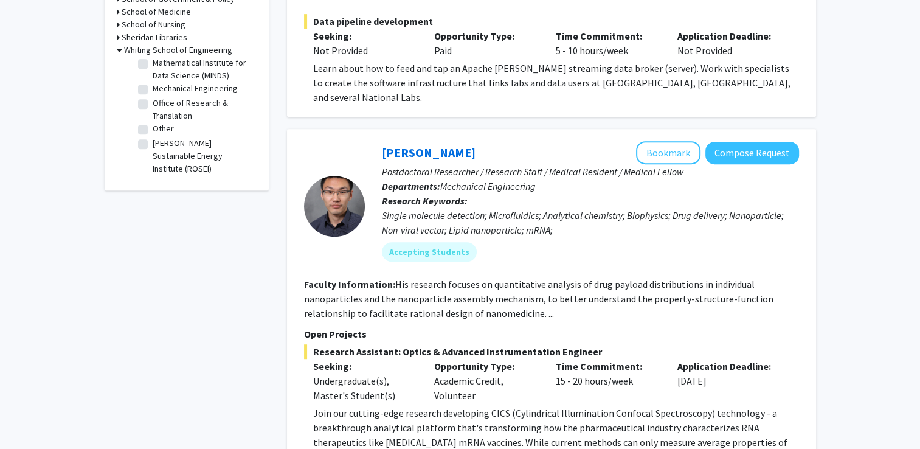
scroll to position [585, 0]
click at [153, 95] on label "Mechanical Engineering" at bounding box center [195, 88] width 85 height 13
click at [153, 90] on input "Mechanical Engineering" at bounding box center [157, 86] width 8 height 8
checkbox input "true"
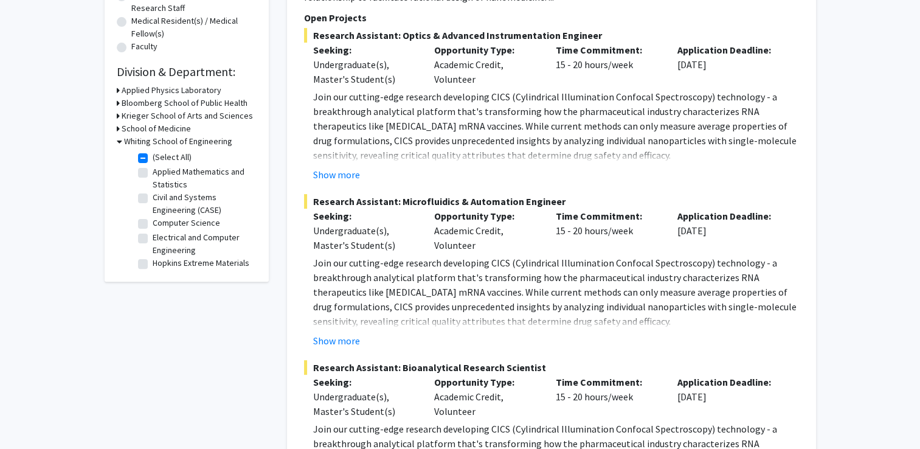
click at [153, 172] on label "Applied Mathematics and Statistics" at bounding box center [203, 178] width 101 height 26
click at [153, 172] on input "Applied Mathematics and Statistics" at bounding box center [157, 169] width 8 height 8
checkbox input "true"
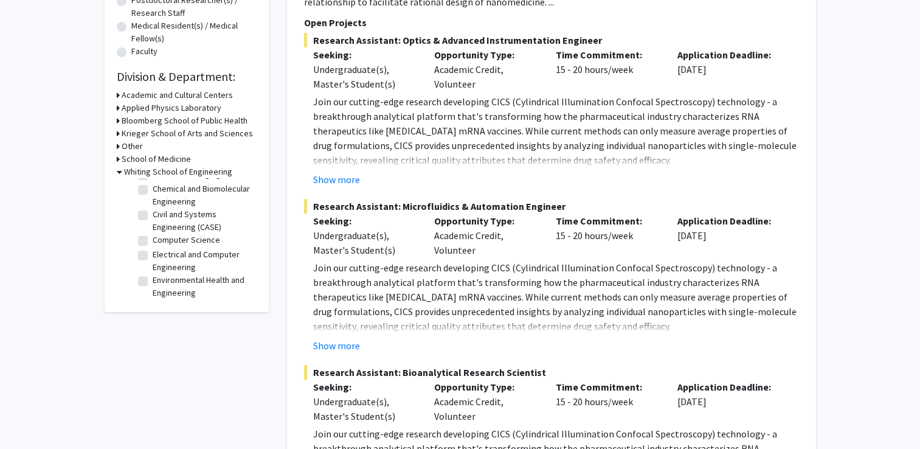
click at [153, 234] on label "Civil and Systems Engineering (CASE)" at bounding box center [203, 221] width 101 height 26
click at [153, 216] on input "Civil and Systems Engineering (CASE)" at bounding box center [157, 212] width 8 height 8
checkbox input "true"
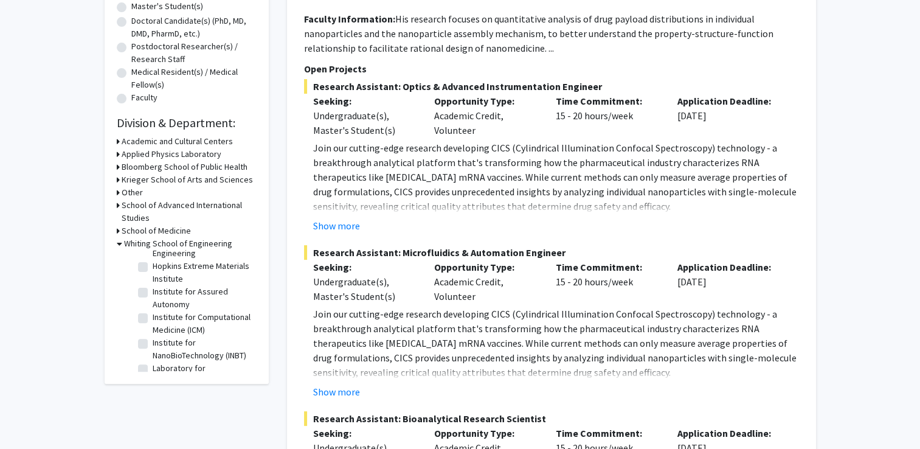
click at [177, 285] on label "Hopkins Extreme Materials Institute" at bounding box center [203, 273] width 101 height 26
click at [161, 268] on input "Hopkins Extreme Materials Institute" at bounding box center [157, 264] width 8 height 8
checkbox input "true"
click at [173, 308] on label "Institute for Assured Autonomy" at bounding box center [203, 296] width 101 height 26
click at [161, 291] on input "Institute for Assured Autonomy" at bounding box center [157, 287] width 8 height 8
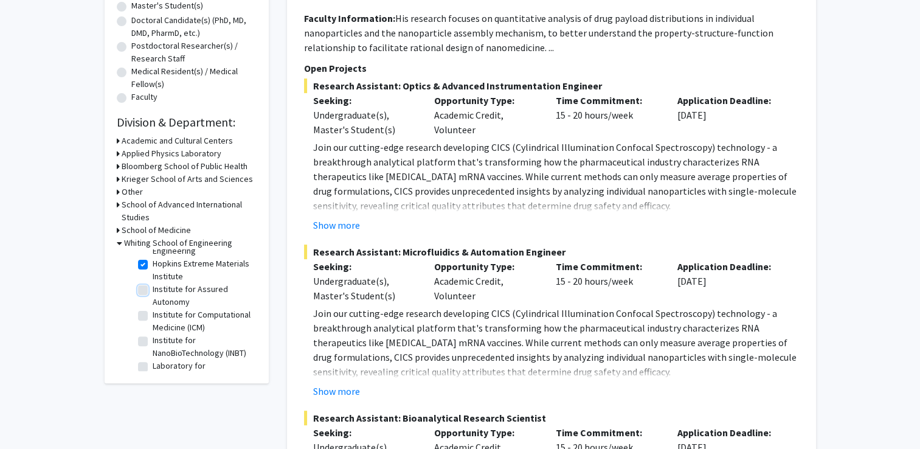
checkbox input "true"
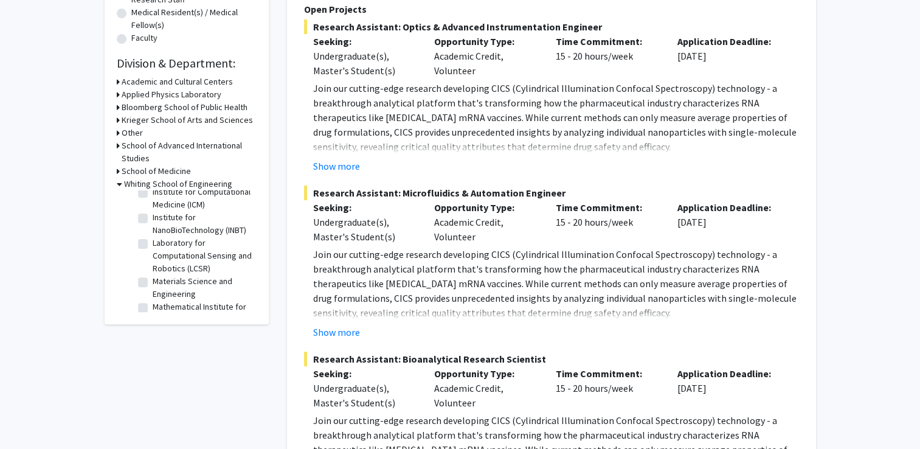
click at [168, 237] on label "Institute for NanoBioTechnology (INBT)" at bounding box center [203, 224] width 101 height 26
click at [161, 219] on input "Institute for NanoBioTechnology (INBT)" at bounding box center [157, 215] width 8 height 8
checkbox input "true"
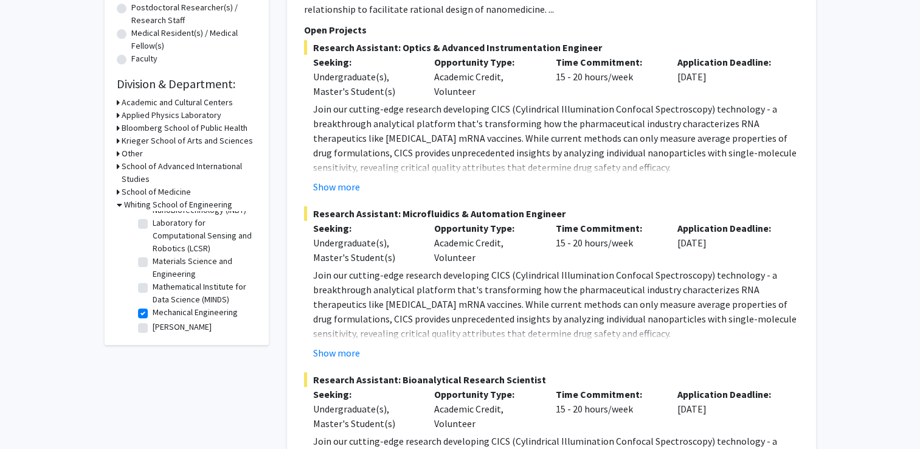
click at [184, 255] on label "Laboratory for Computational Sensing and Robotics (LCSR)" at bounding box center [203, 236] width 101 height 38
click at [161, 224] on input "Laboratory for Computational Sensing and Robotics (LCSR)" at bounding box center [157, 221] width 8 height 8
checkbox input "true"
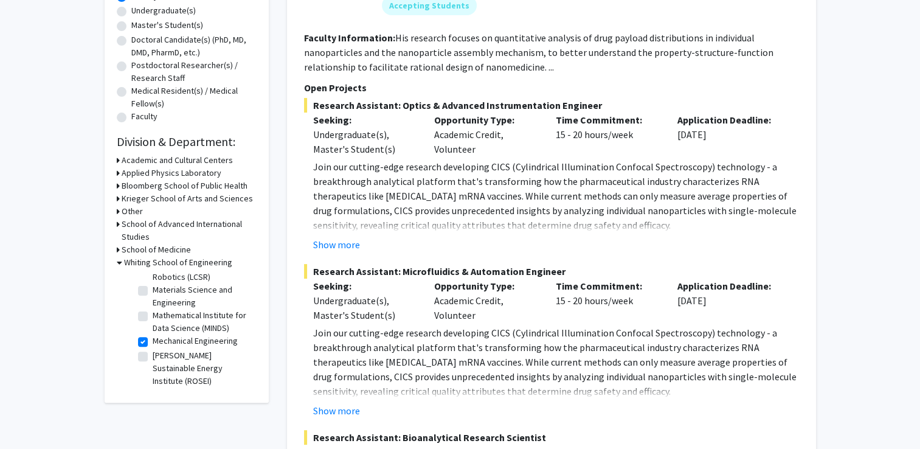
click at [175, 309] on label "Materials Science and Engineering" at bounding box center [203, 296] width 101 height 26
click at [161, 291] on input "Materials Science and Engineering" at bounding box center [157, 287] width 8 height 8
checkbox input "true"
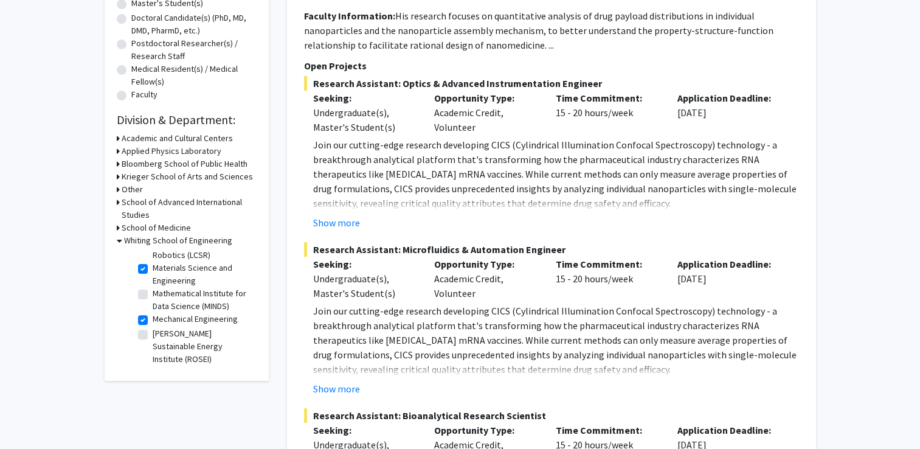
click at [192, 307] on label "Mathematical Institute for Data Science (MINDS)" at bounding box center [203, 300] width 101 height 26
click at [161, 295] on input "Mathematical Institute for Data Science (MINDS)" at bounding box center [157, 291] width 8 height 8
checkbox input "true"
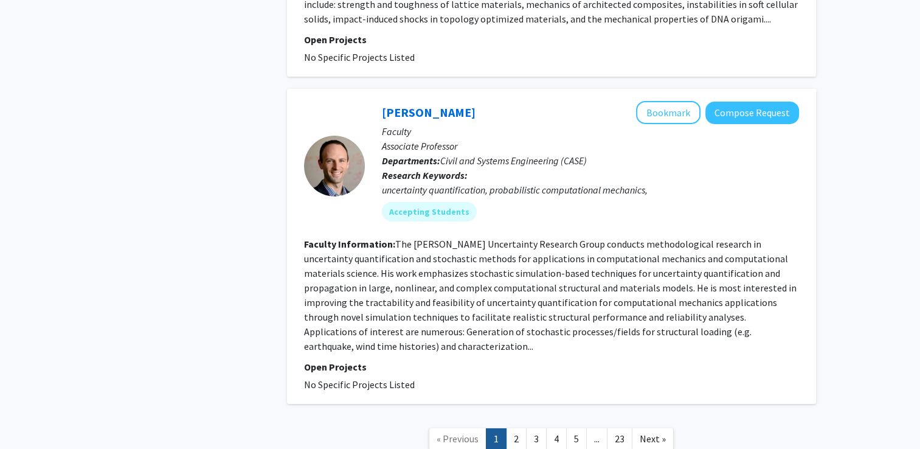
scroll to position [4046, 0]
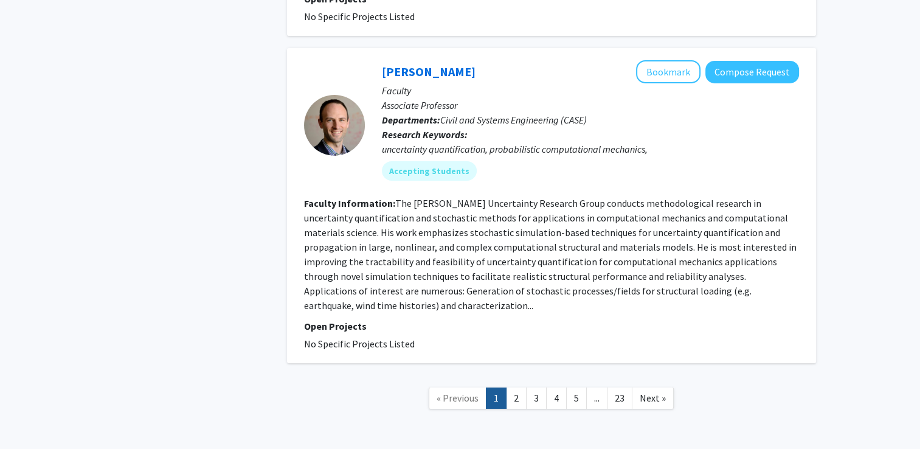
click at [553, 387] on link "4" at bounding box center [556, 397] width 21 height 21
